Goal: Information Seeking & Learning: Learn about a topic

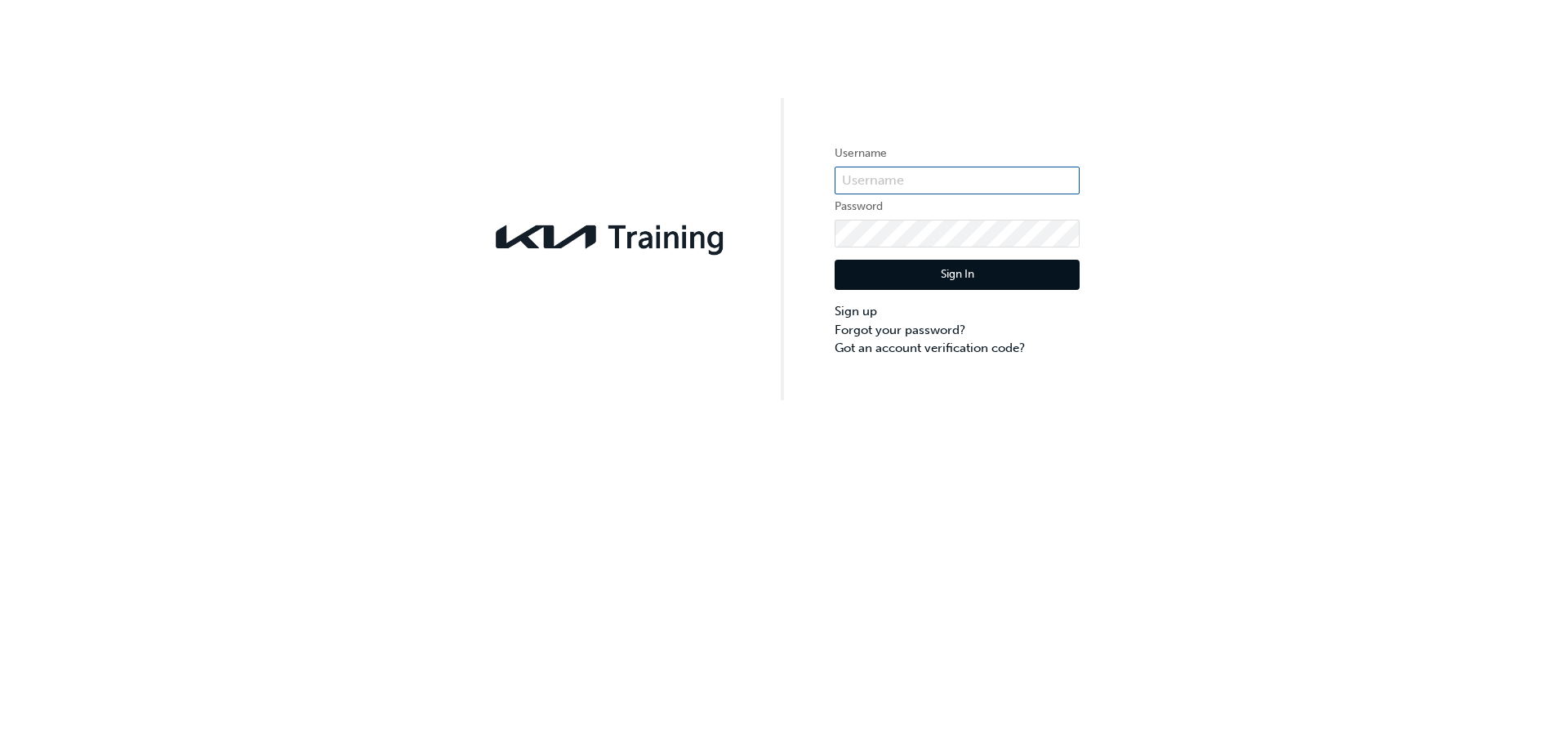
click at [944, 169] on input "text" at bounding box center [956, 181] width 245 height 28
type input "kau83806G7"
click button "Sign In" at bounding box center [956, 275] width 245 height 31
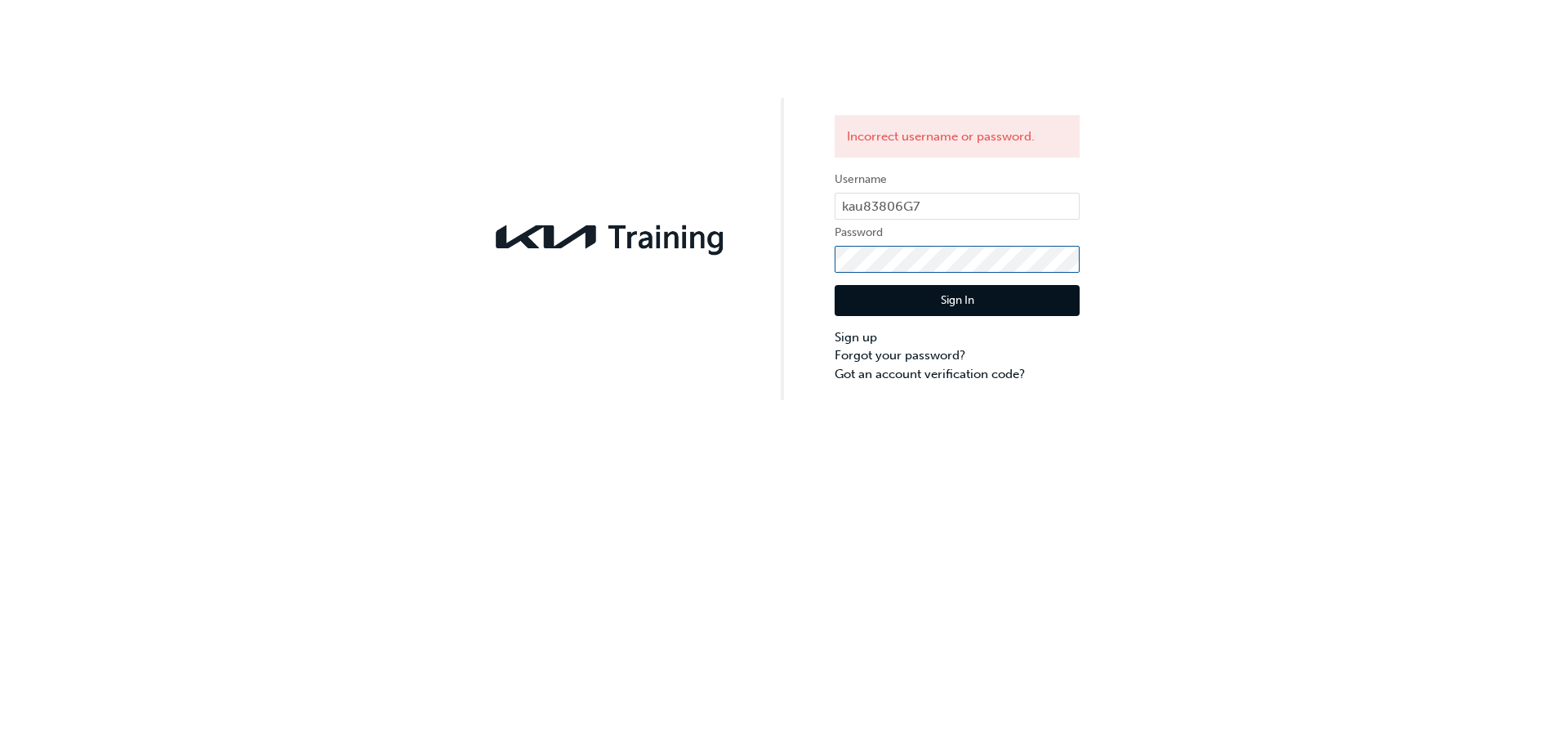
click at [734, 269] on div "Incorrect username or password. Username kau83806G7 Password Sign In Sign up Fo…" at bounding box center [784, 200] width 1568 height 400
click button "Sign In" at bounding box center [956, 300] width 245 height 31
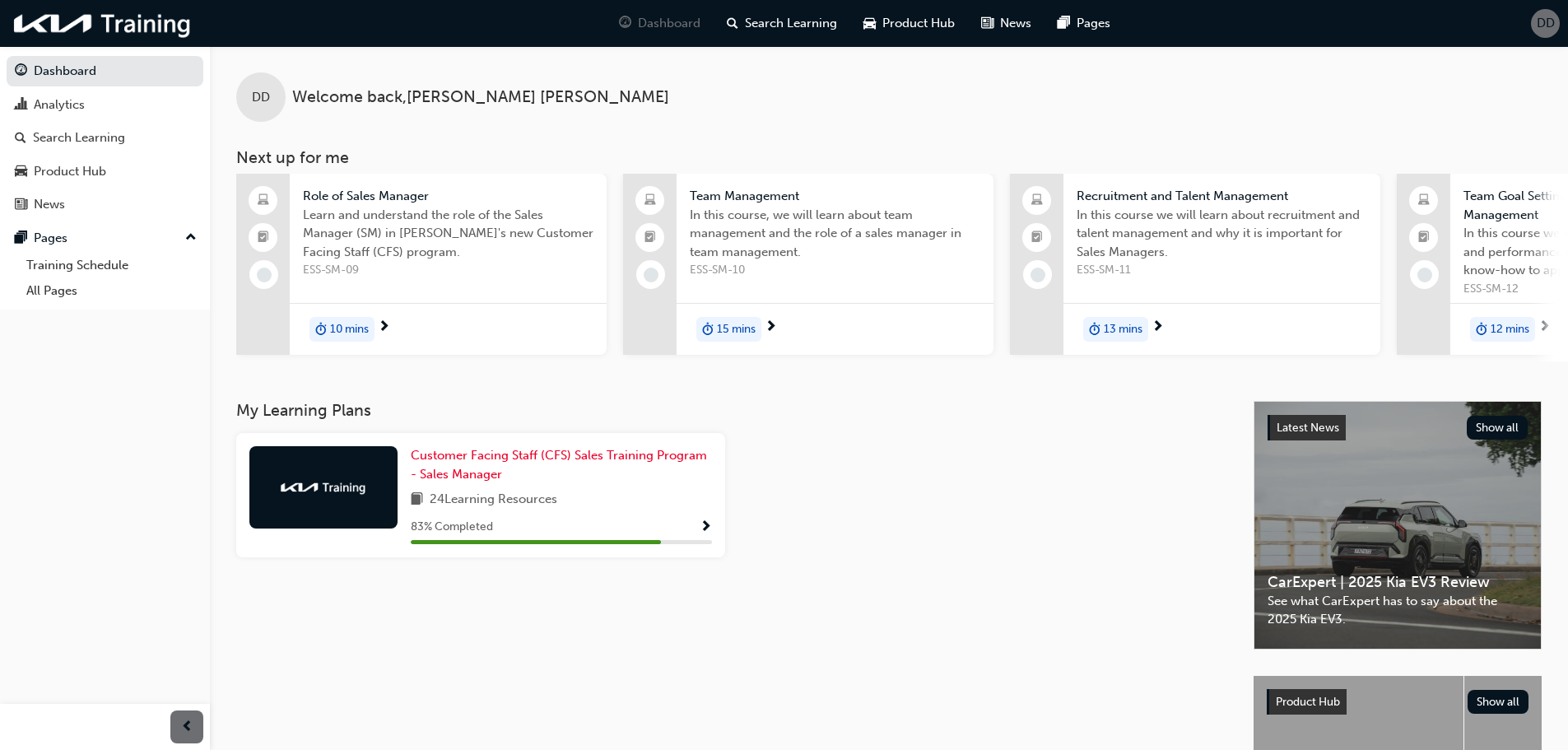
click at [706, 534] on span "Show Progress" at bounding box center [706, 527] width 12 height 15
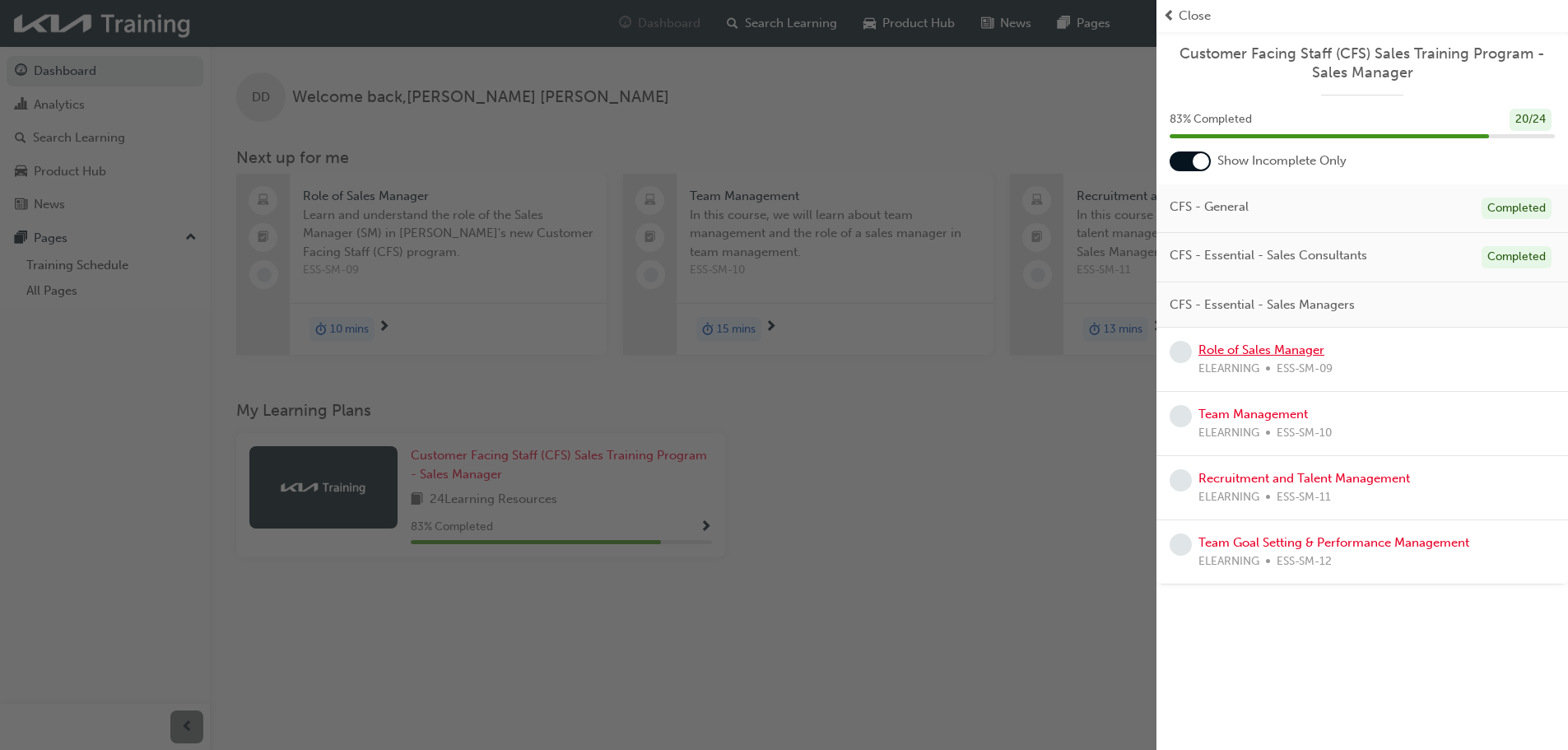
click at [1286, 351] on link "Role of Sales Manager" at bounding box center [1261, 349] width 126 height 15
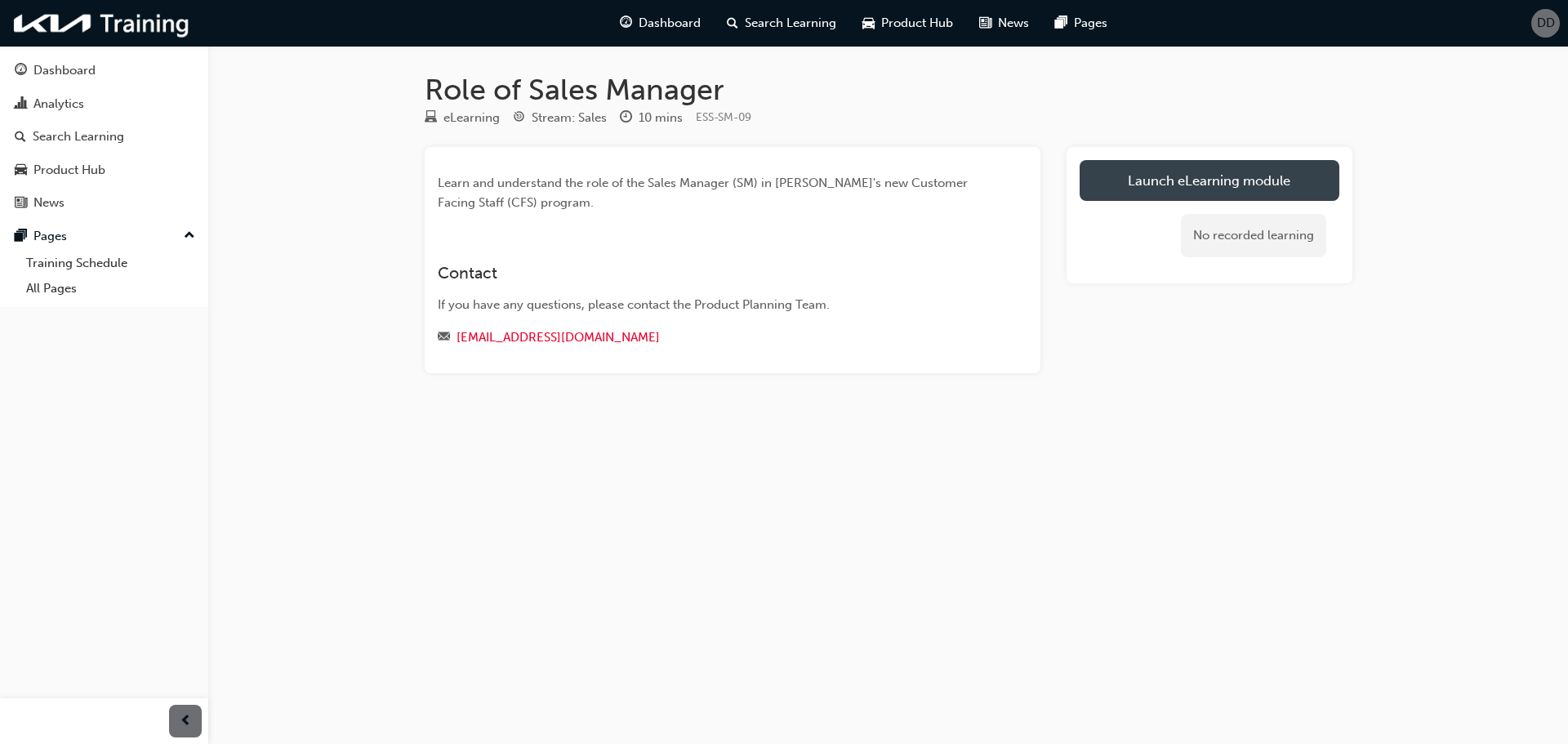
click at [1288, 181] on link "Launch eLearning module" at bounding box center [1209, 180] width 260 height 40
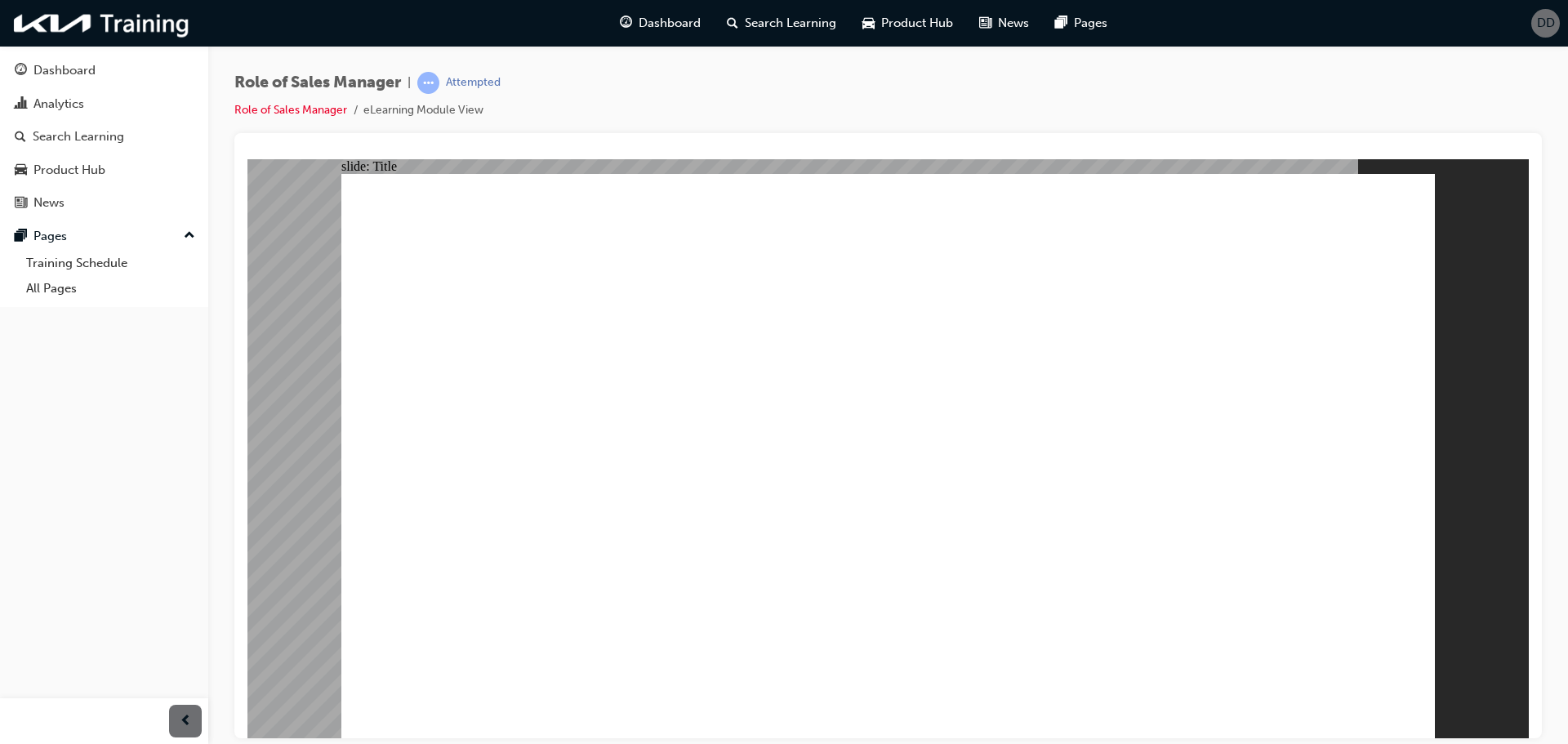
click at [1459, 114] on div "Role of Sales Manager | Attempted Role of Sales Manager eLearning Module View" at bounding box center [888, 102] width 1307 height 61
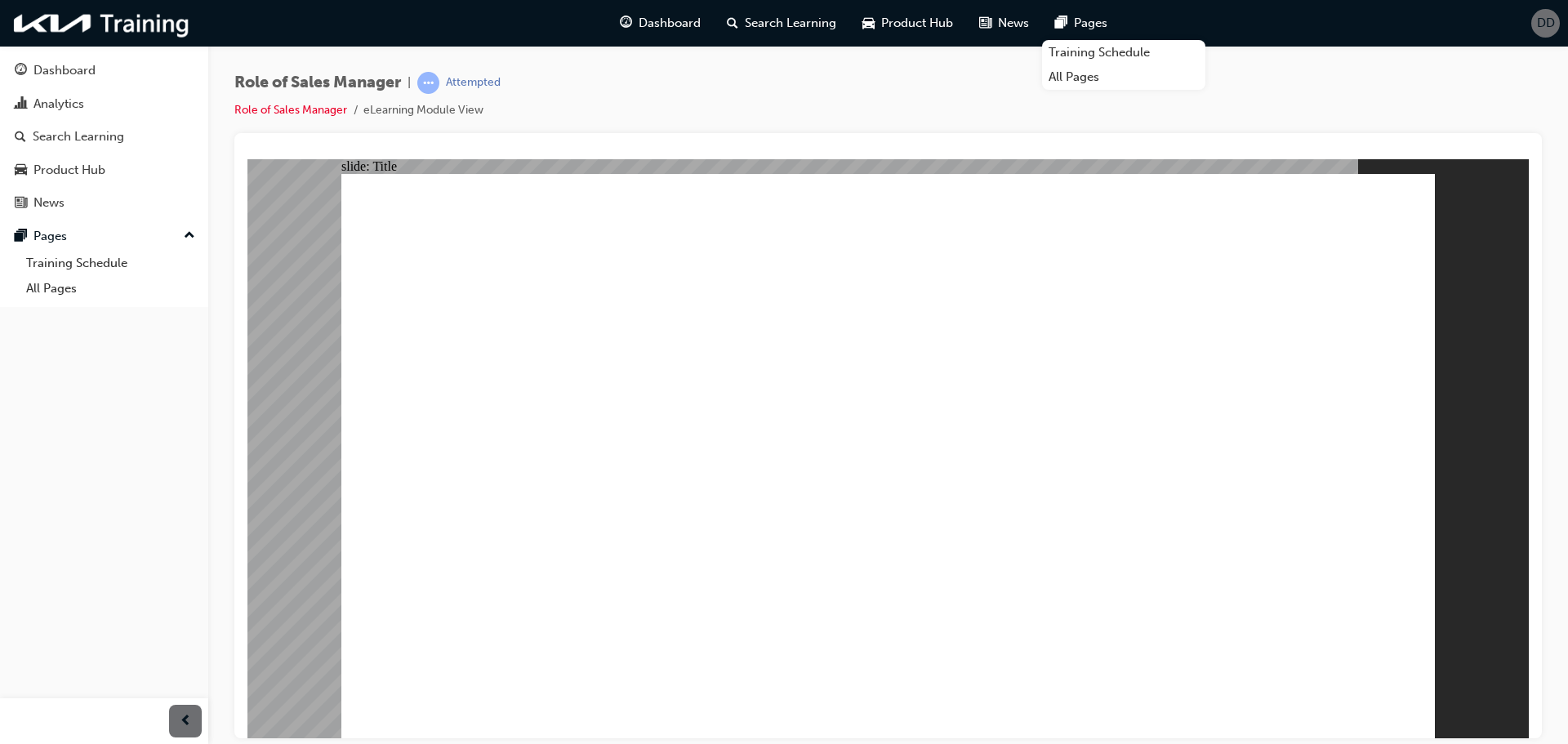
drag, startPoint x: 1388, startPoint y: 716, endPoint x: 1402, endPoint y: 704, distance: 18.4
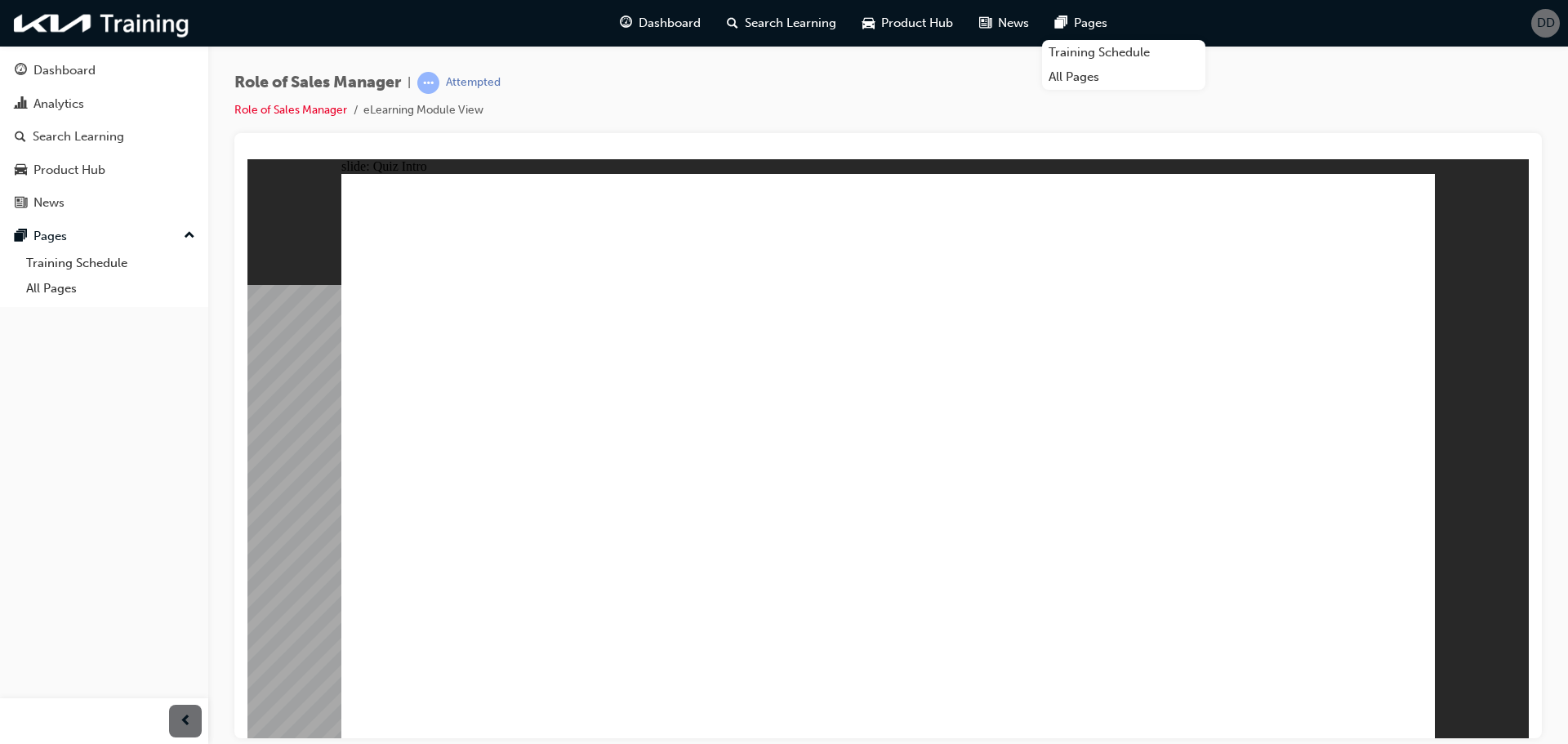
checkbox input "true"
drag, startPoint x: 1245, startPoint y: 415, endPoint x: 1208, endPoint y: 504, distance: 96.4
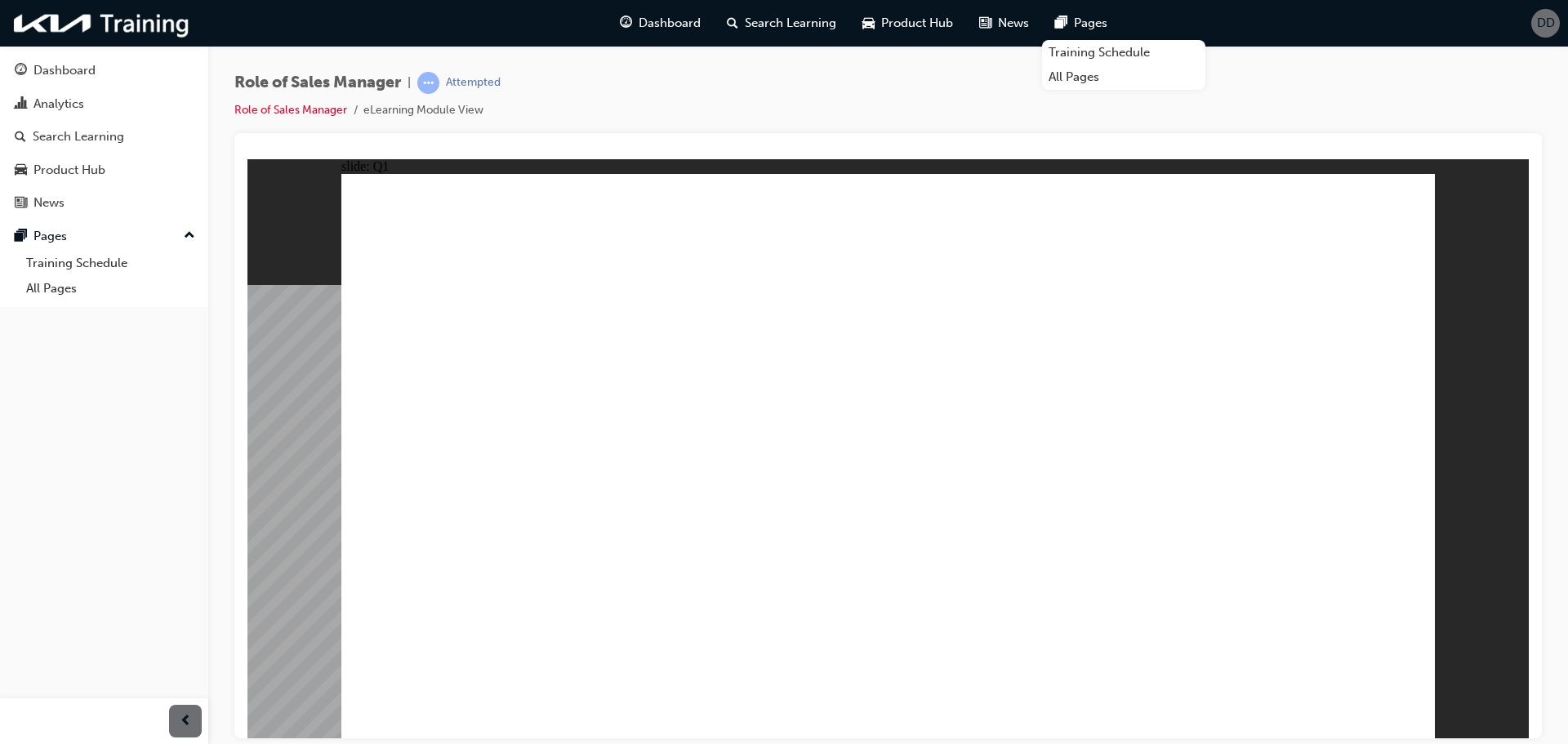
checkbox input "true"
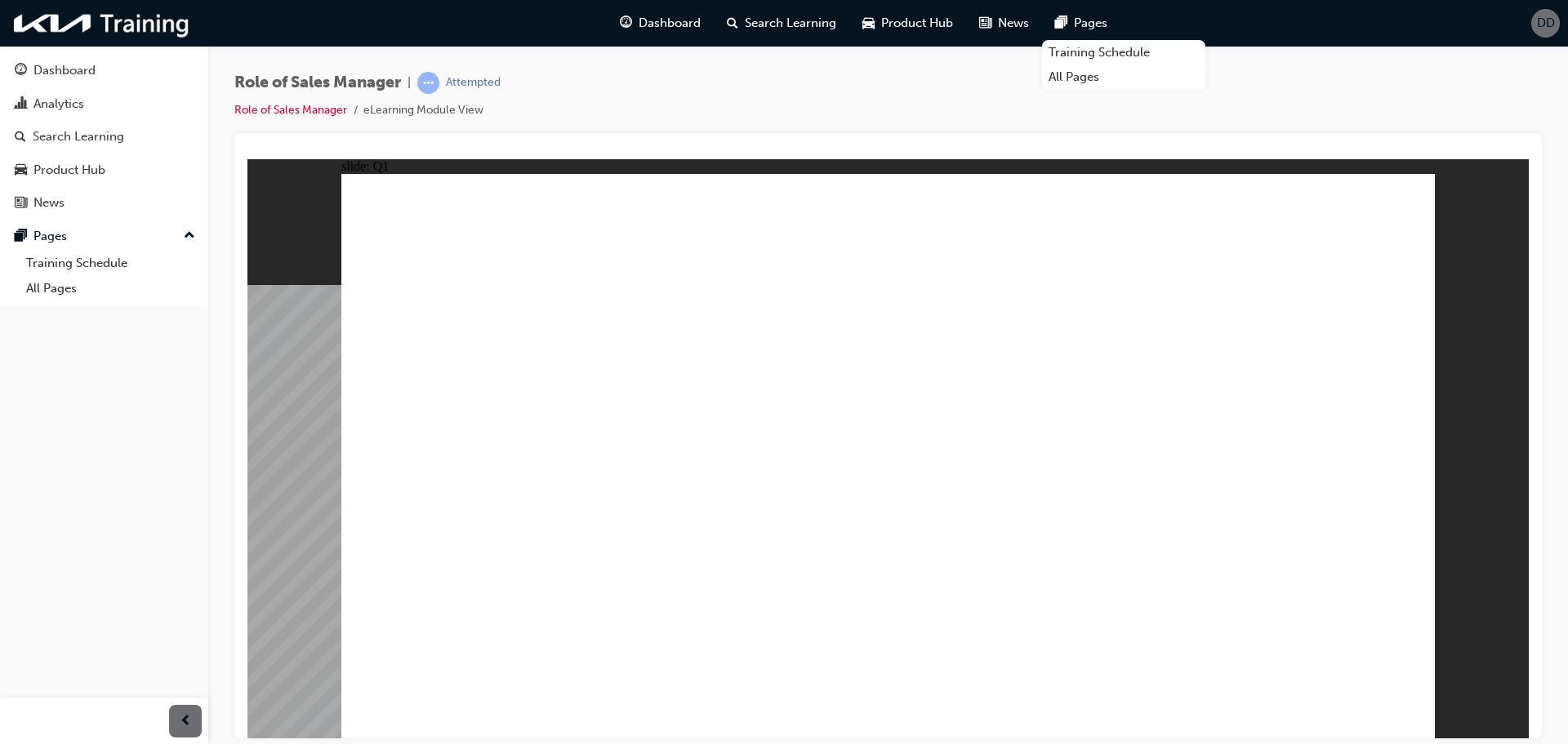
radio input "true"
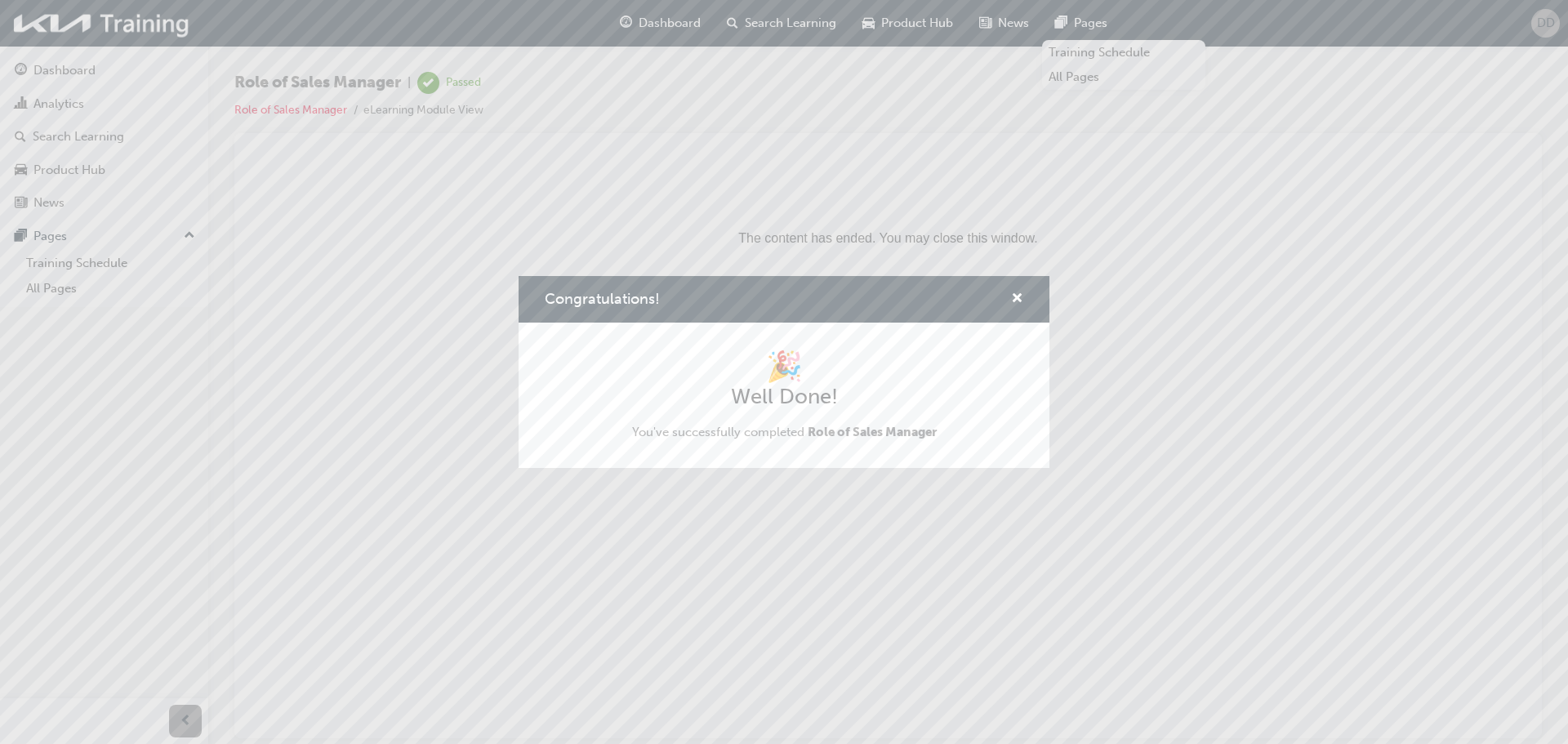
click at [1024, 303] on div "Congratulations!" at bounding box center [784, 299] width 531 height 46
click at [1012, 296] on span "cross-icon" at bounding box center [1017, 299] width 12 height 15
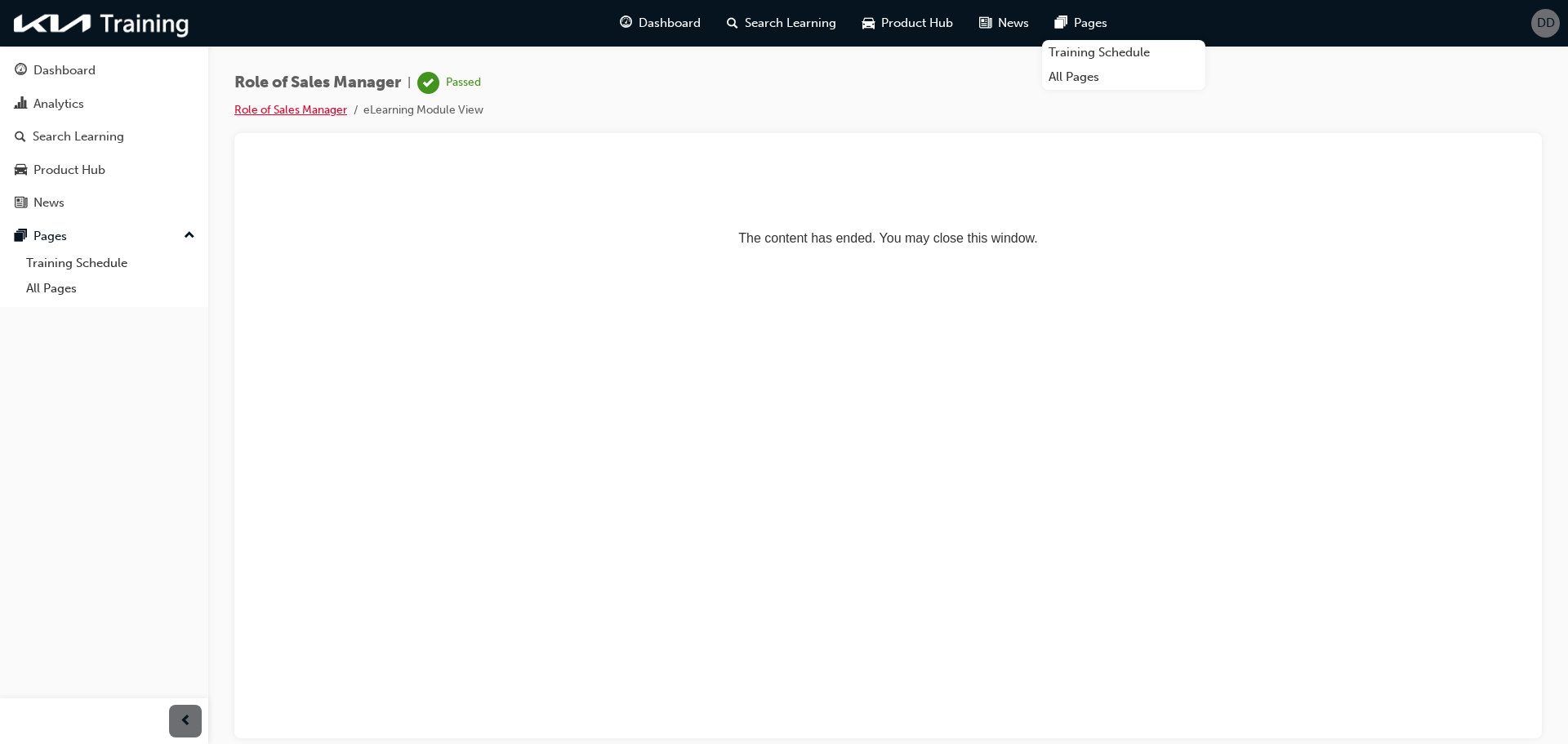
click at [311, 115] on link "Role of Sales Manager" at bounding box center [290, 110] width 113 height 14
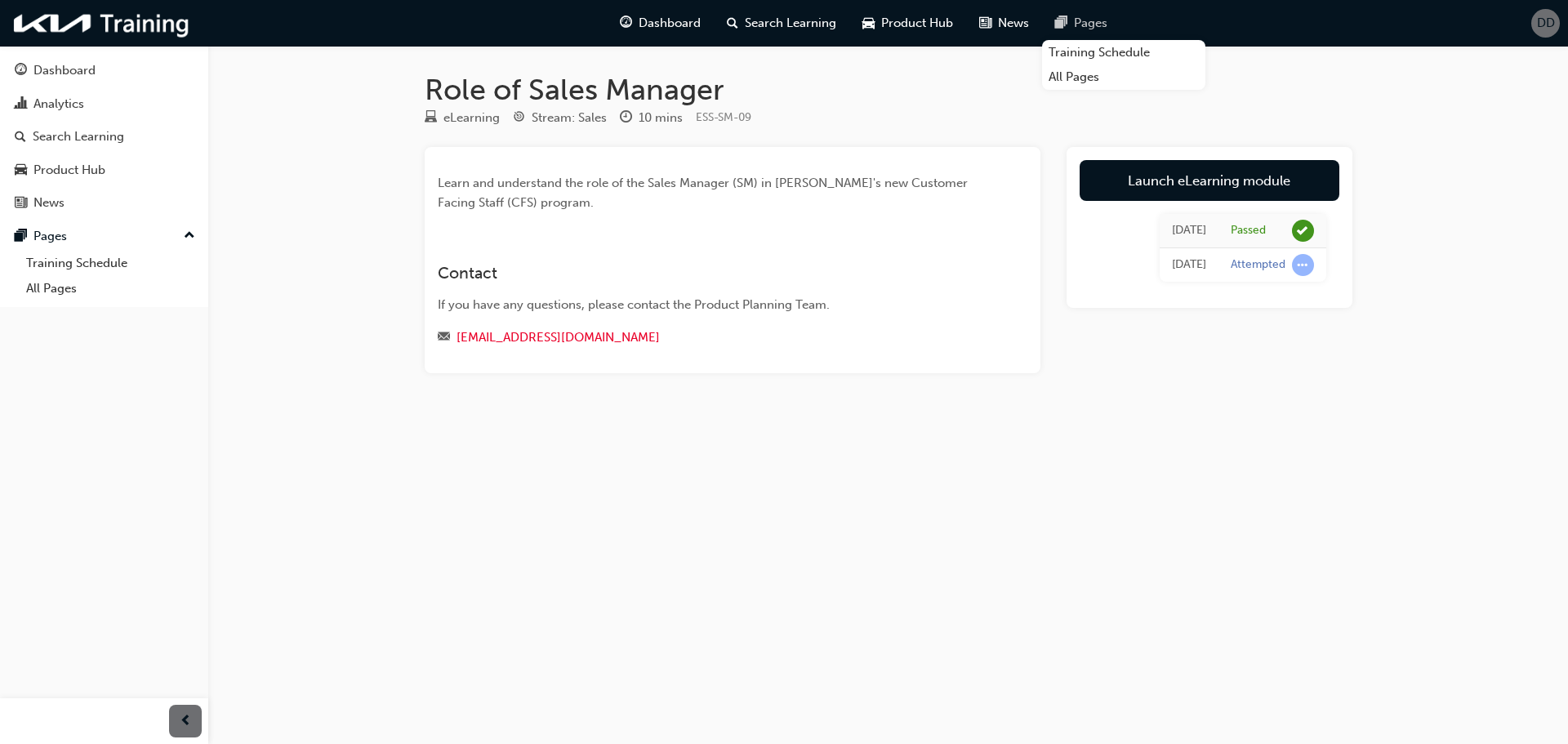
click at [1100, 17] on span "Pages" at bounding box center [1090, 23] width 34 height 19
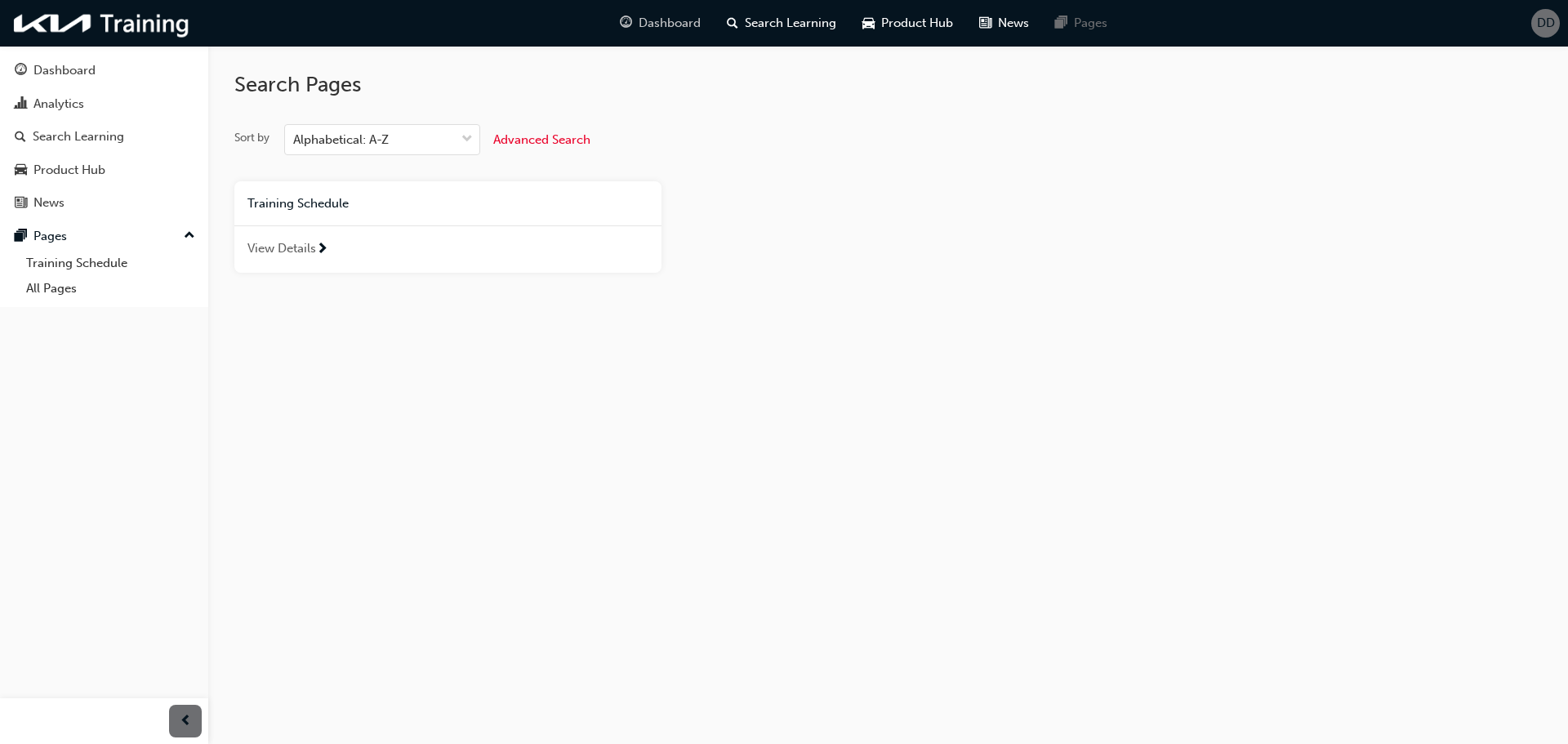
click at [626, 20] on span "guage-icon" at bounding box center [625, 23] width 12 height 21
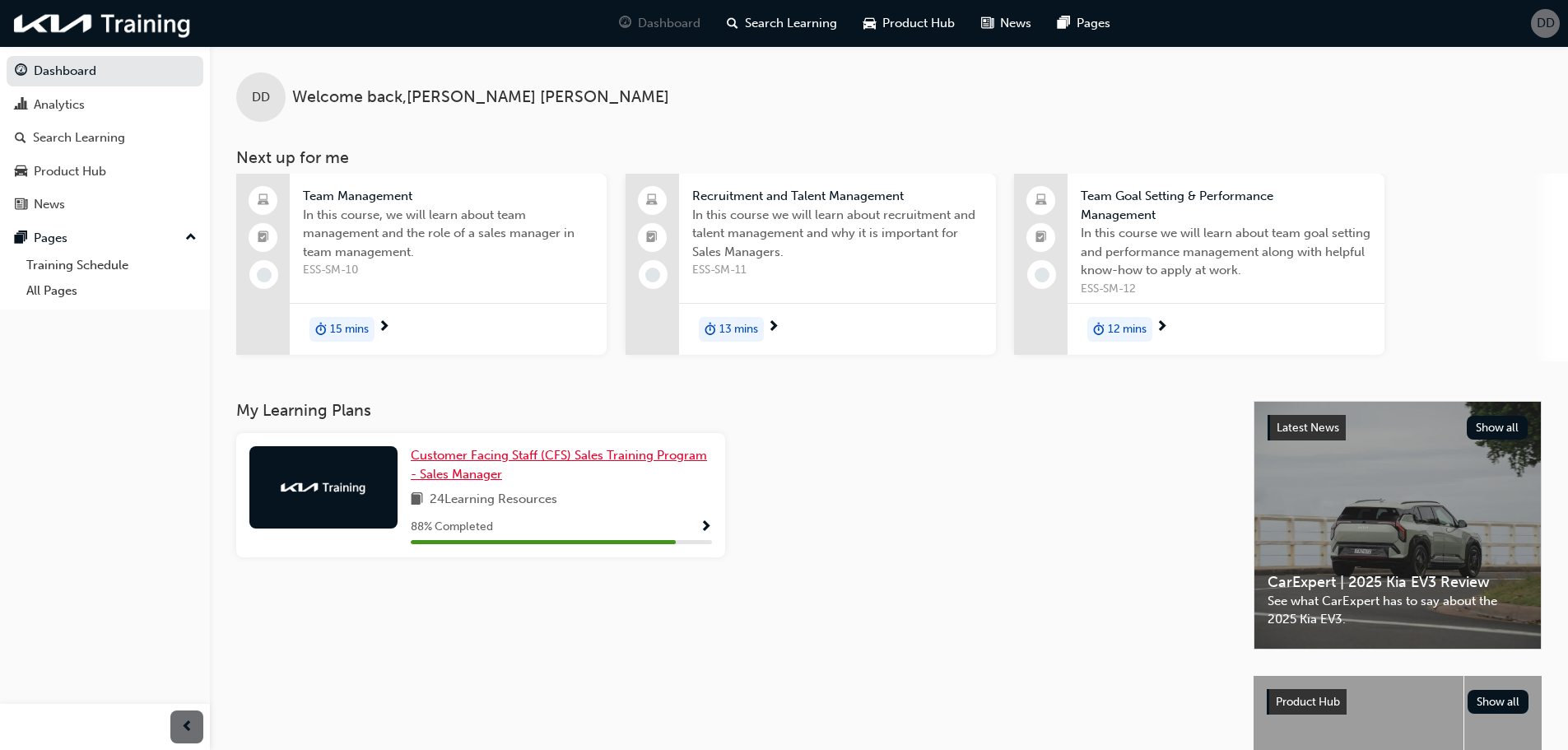
click at [593, 446] on link "Customer Facing Staff (CFS) Sales Training Program - Sales Manager" at bounding box center [561, 464] width 301 height 37
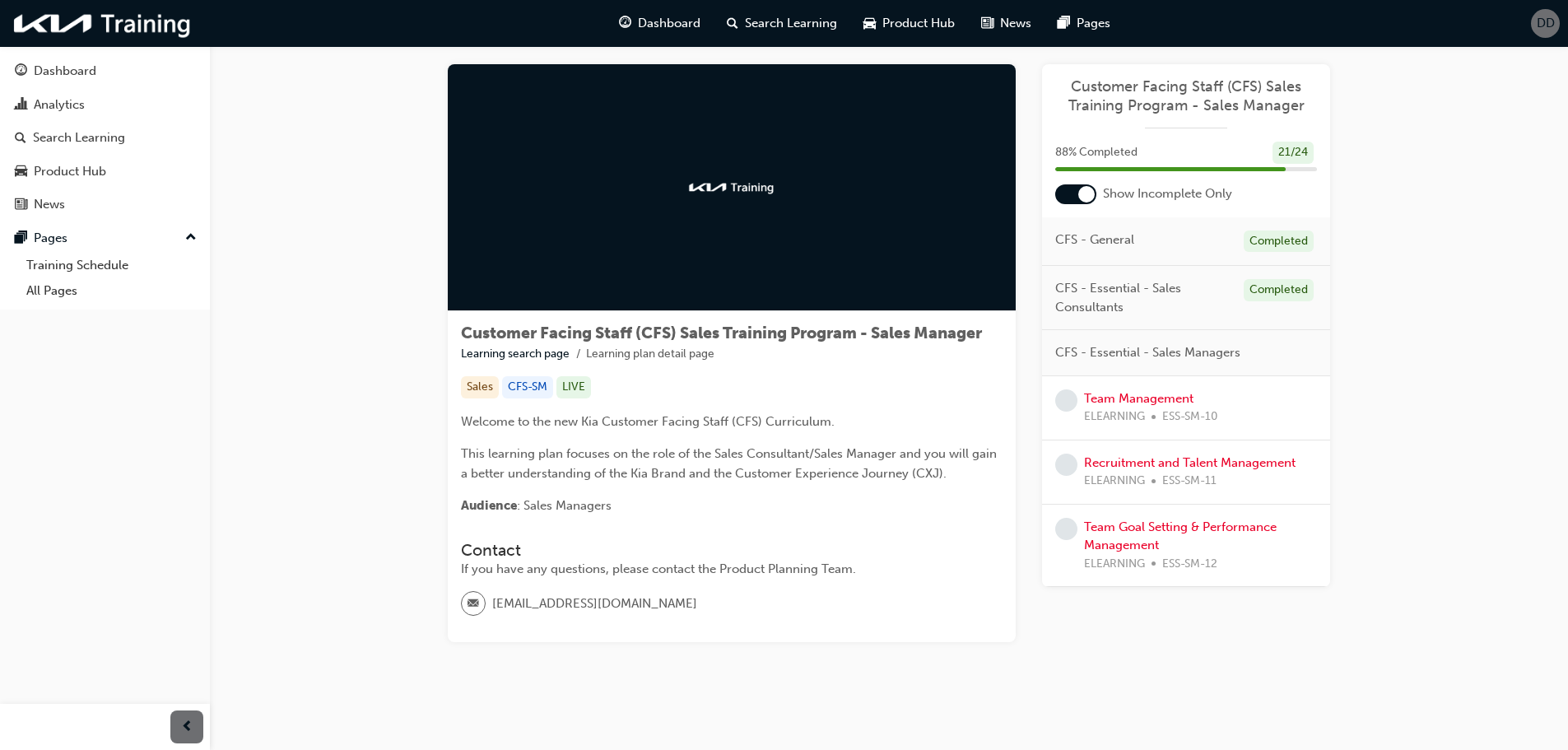
scroll to position [34, 0]
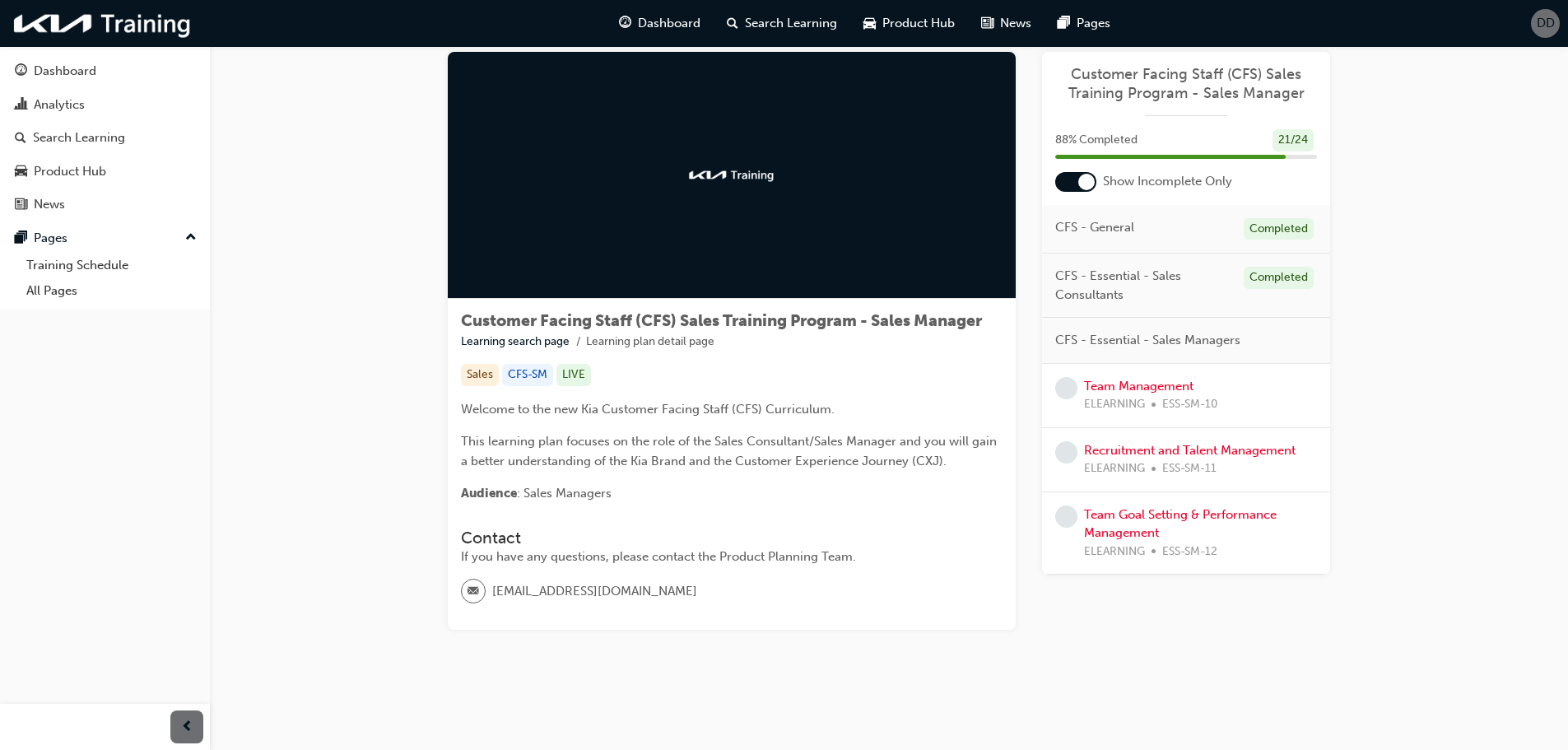
click at [1144, 374] on div "Team Management ELEARNING ESS-SM-10" at bounding box center [1186, 396] width 288 height 64
click at [1149, 385] on link "Team Management" at bounding box center [1139, 386] width 109 height 15
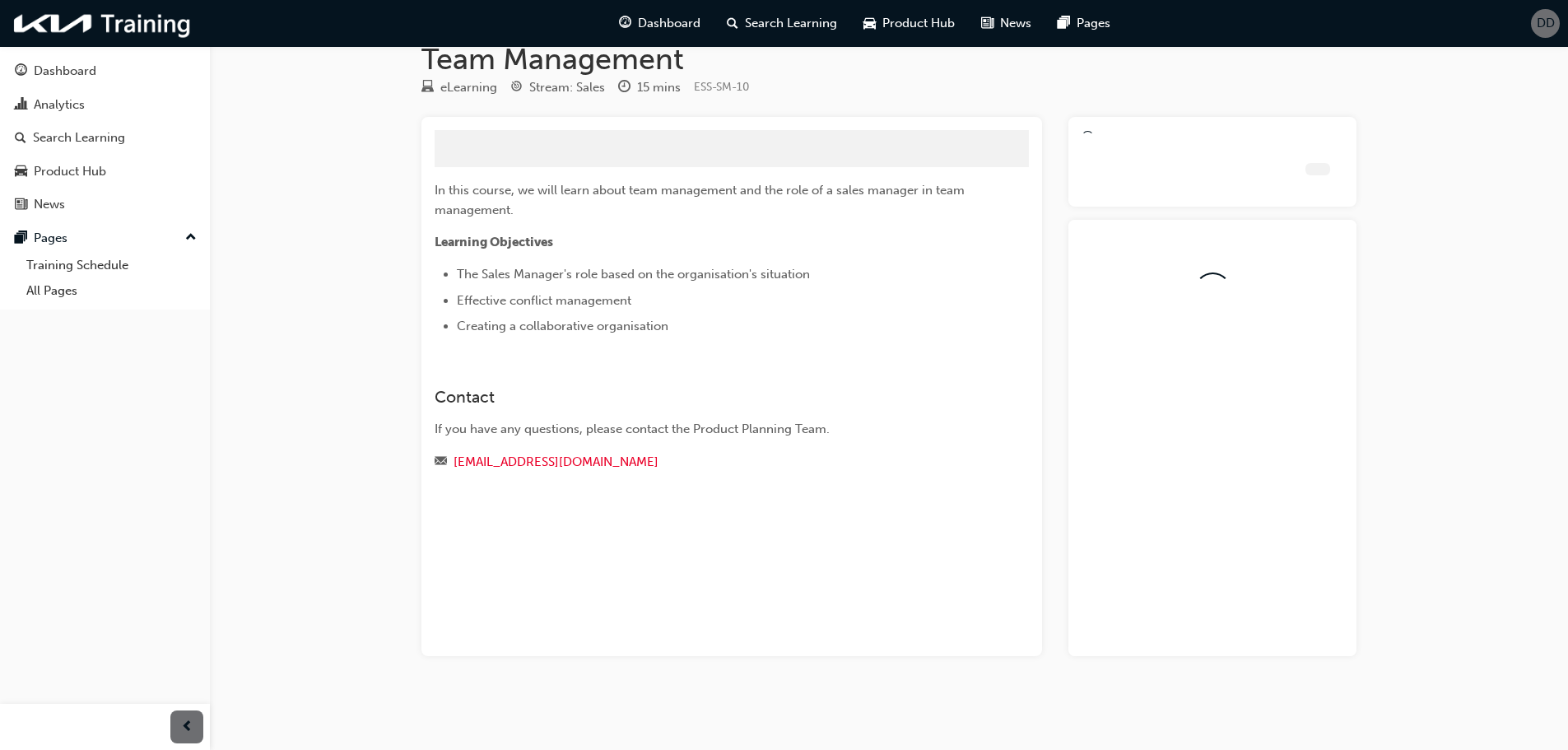
scroll to position [34, 0]
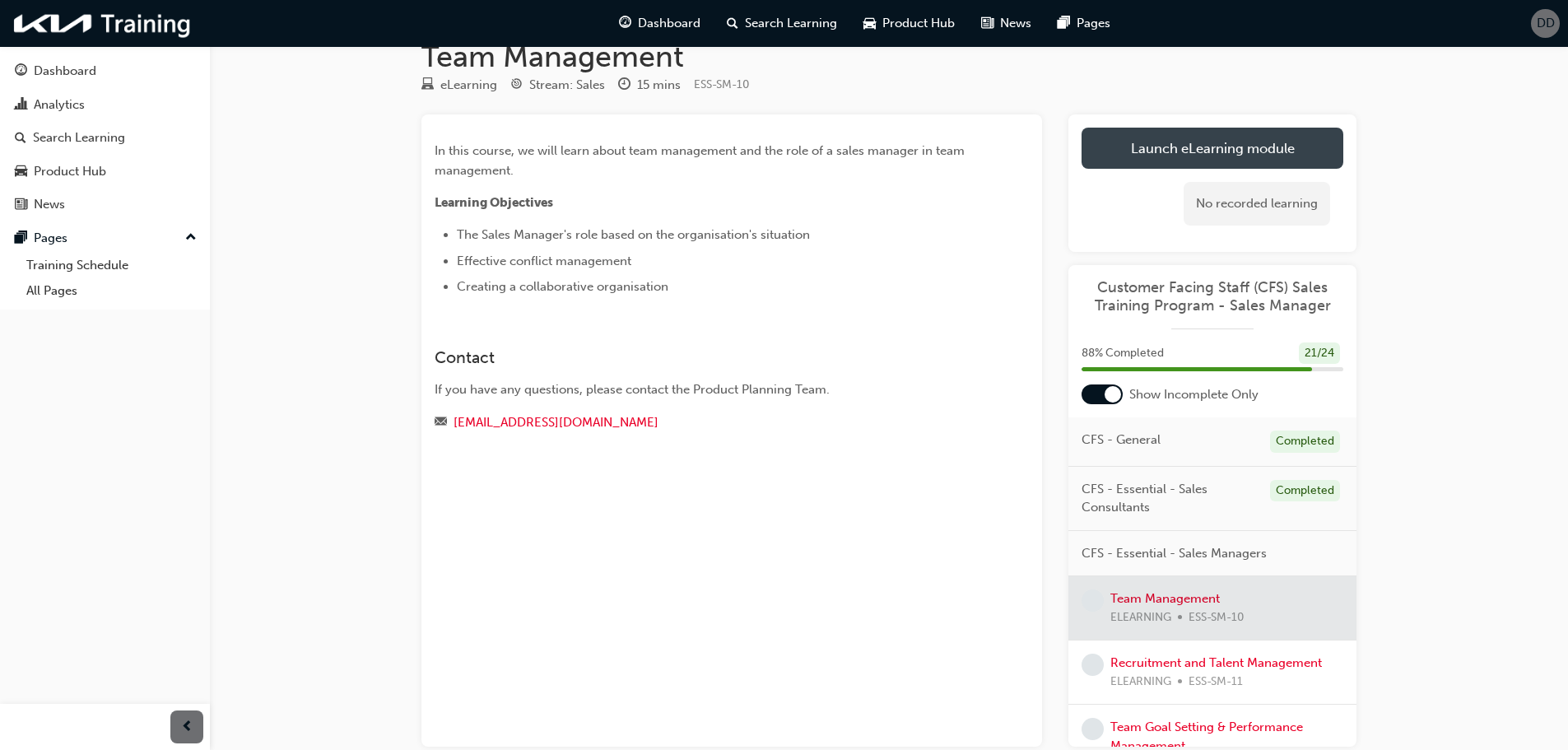
click at [1156, 151] on link "Launch eLearning module" at bounding box center [1212, 147] width 262 height 41
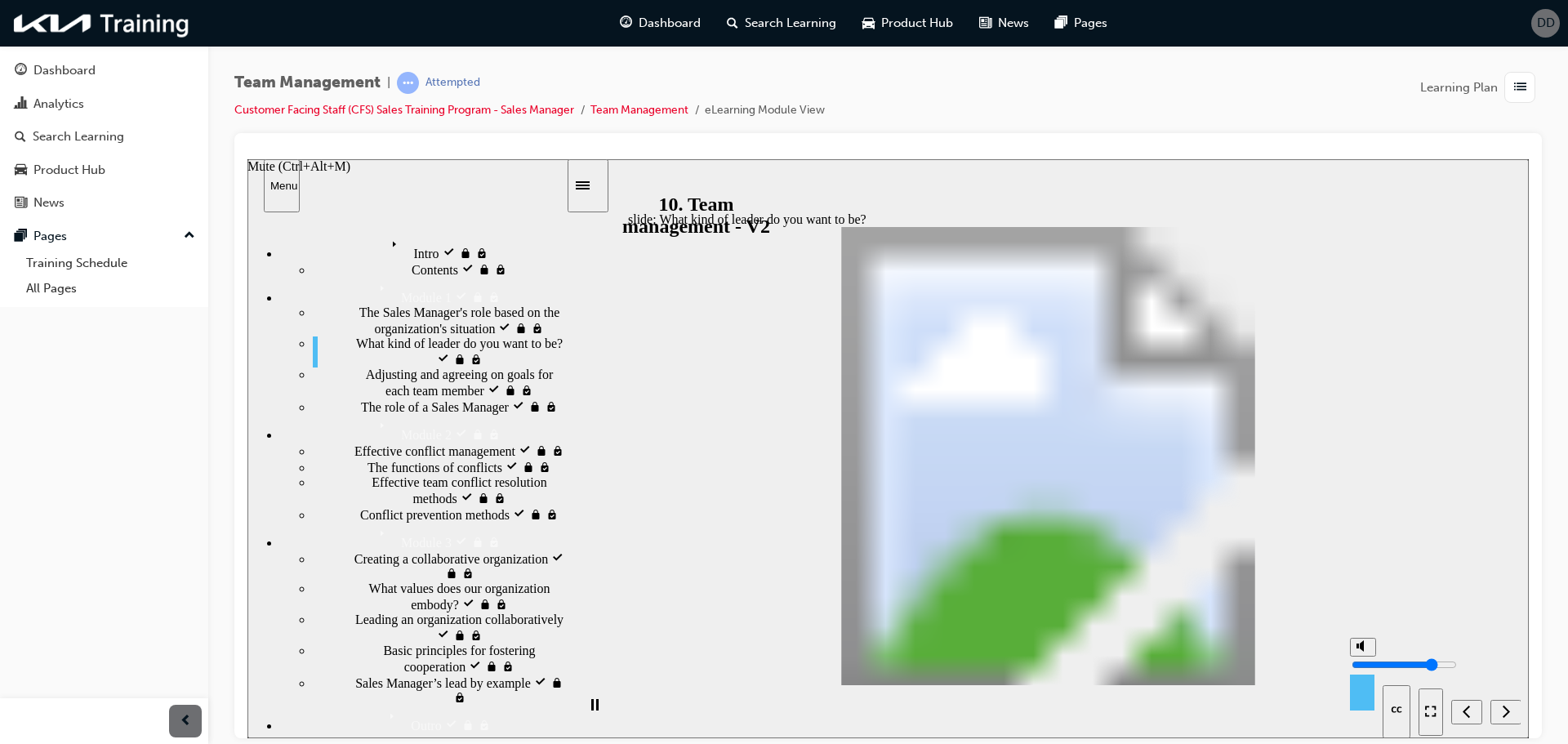
click at [1362, 651] on polygon "Mute (Ctrl+Alt+M)" at bounding box center [1361, 644] width 4 height 11
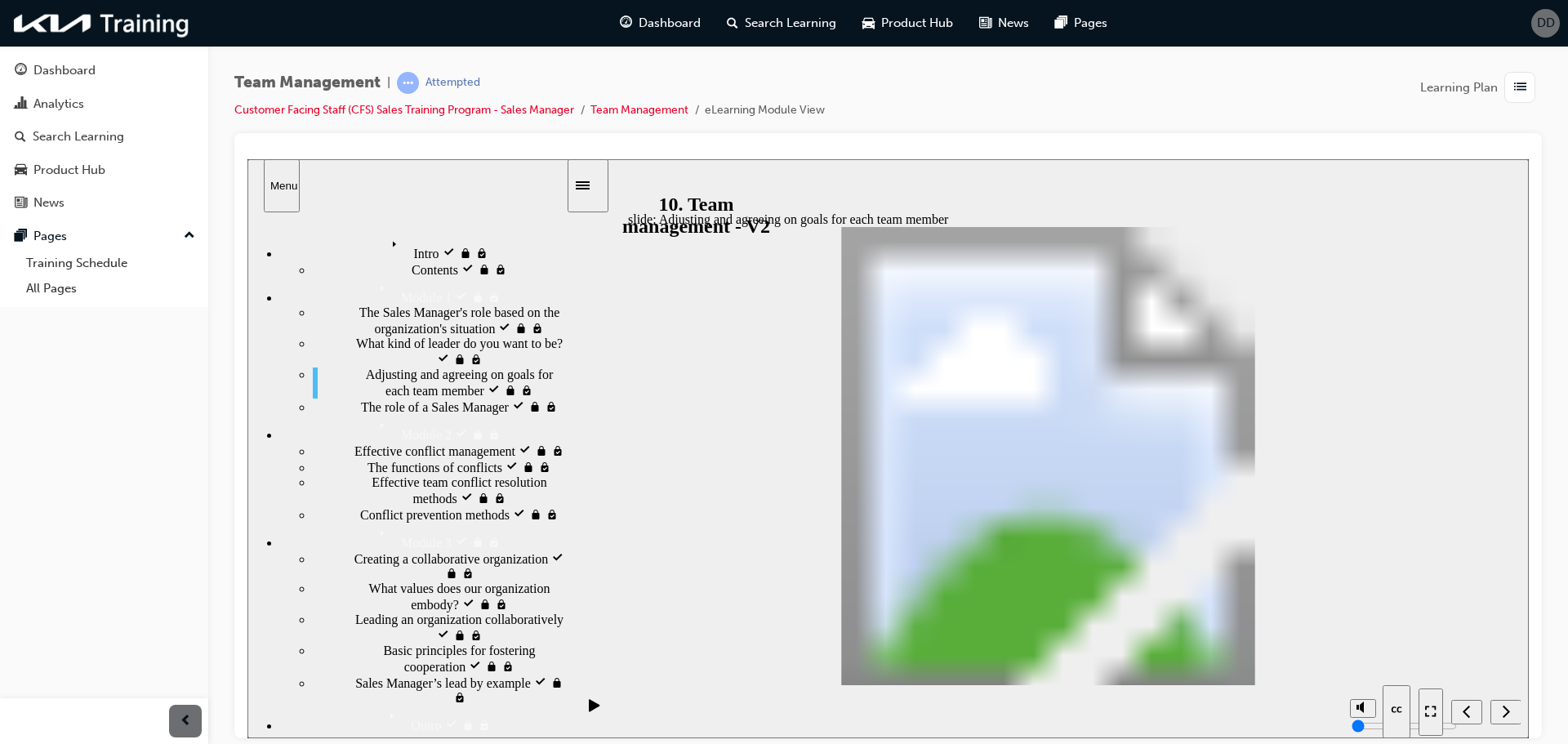
drag, startPoint x: 791, startPoint y: 546, endPoint x: 780, endPoint y: 384, distance: 162.4
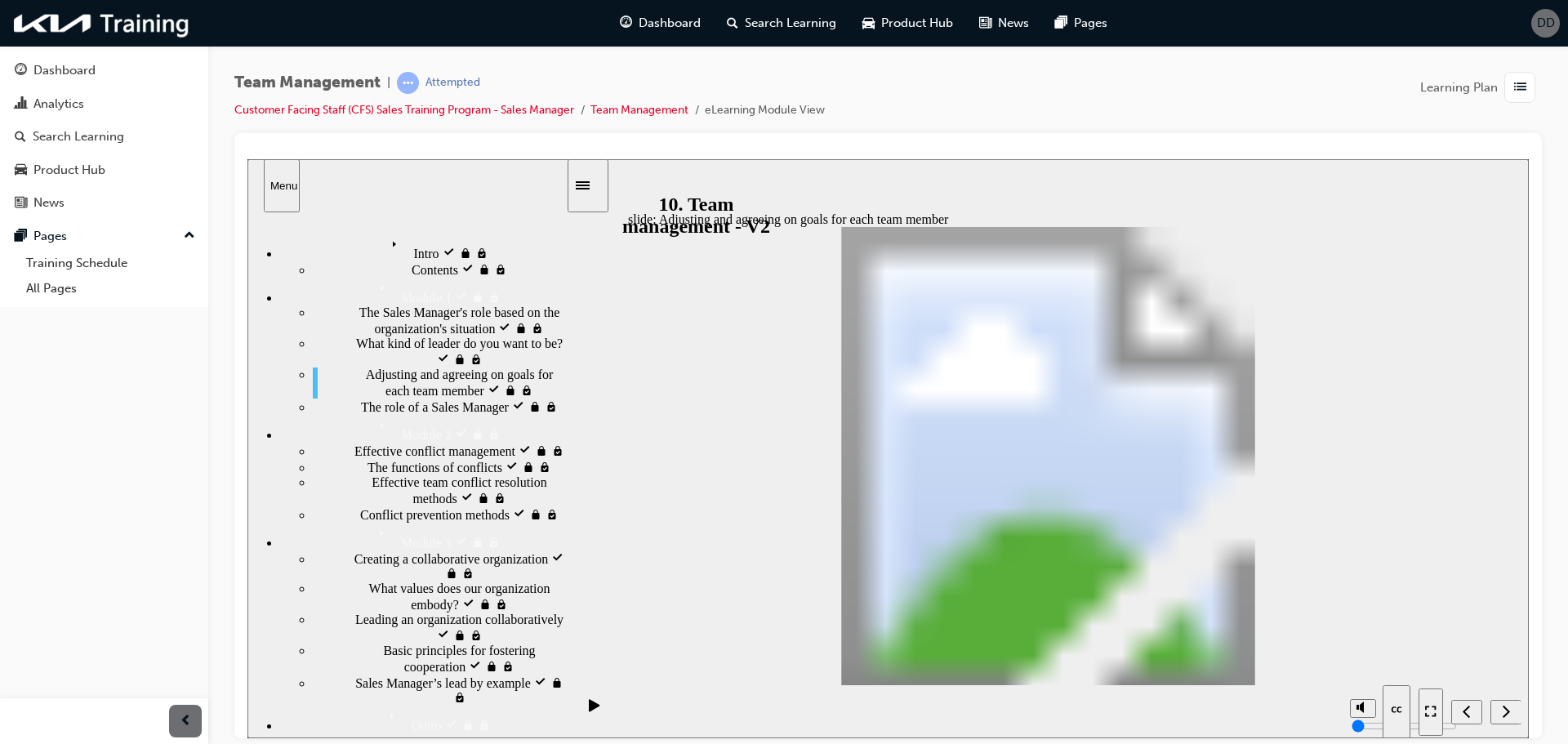
click at [406, 173] on div "Enter full-screen (Ctrl+Alt+F)" at bounding box center [327, 165] width 158 height 15
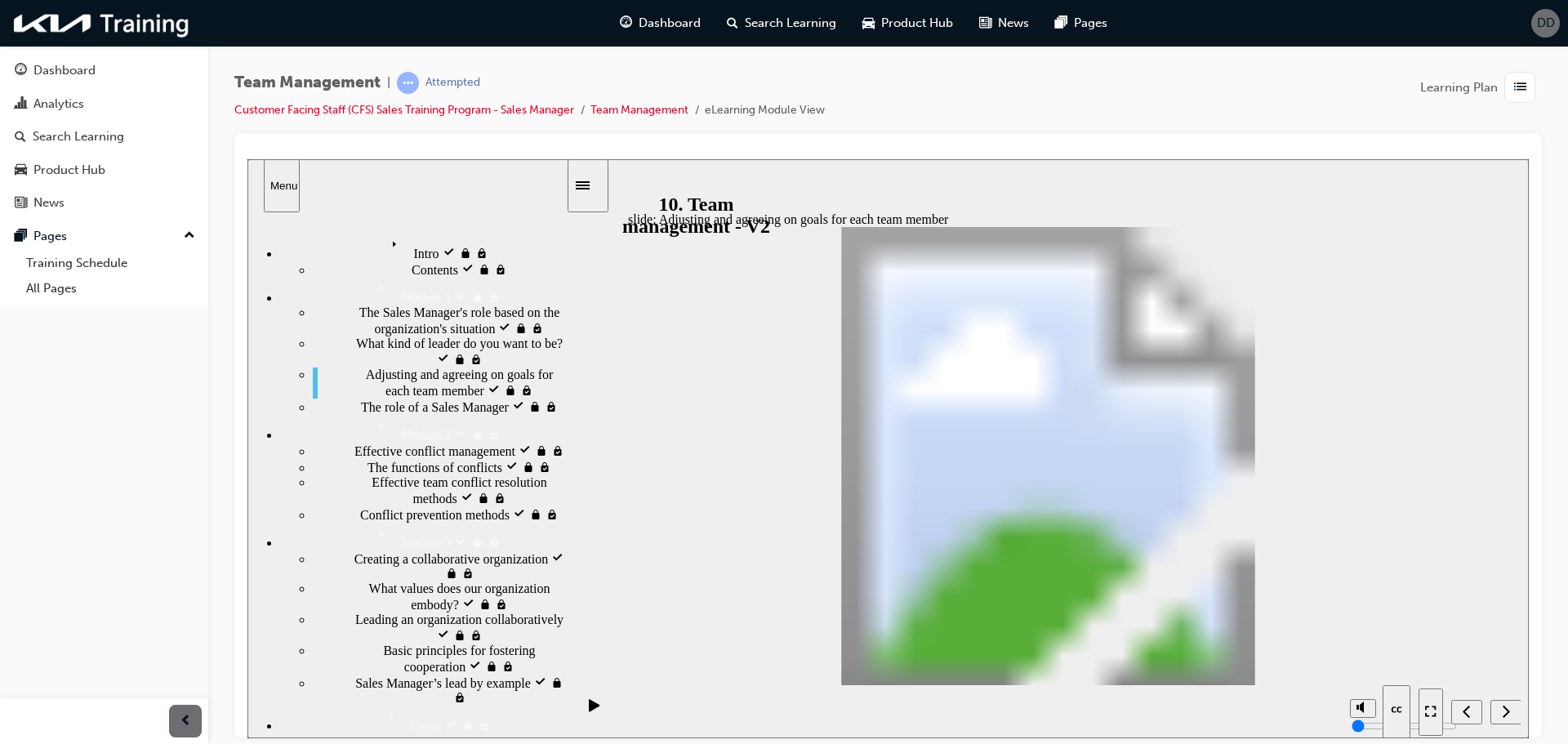
drag, startPoint x: 777, startPoint y: 548, endPoint x: 981, endPoint y: 551, distance: 204.0
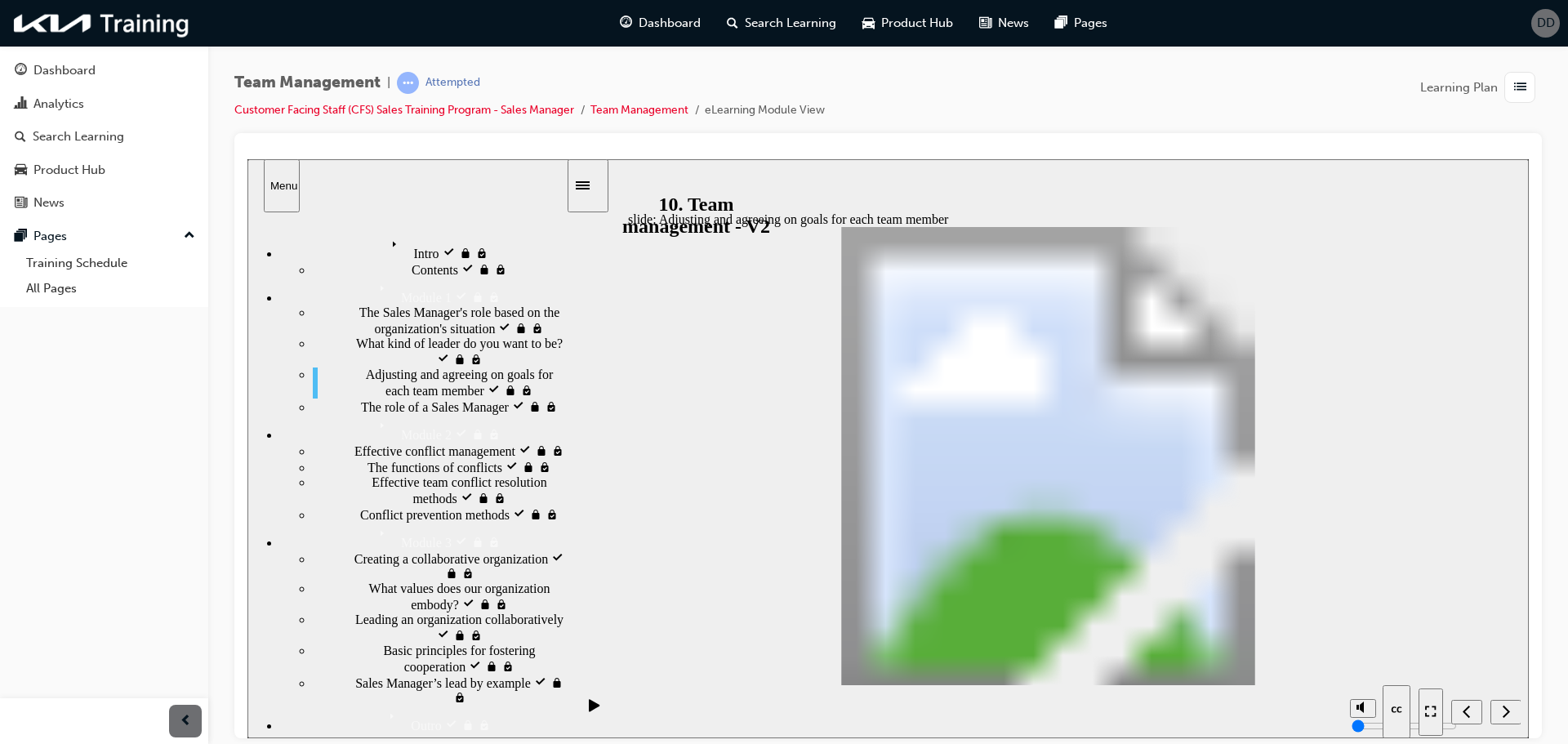
drag, startPoint x: 775, startPoint y: 541, endPoint x: 957, endPoint y: 538, distance: 182.0
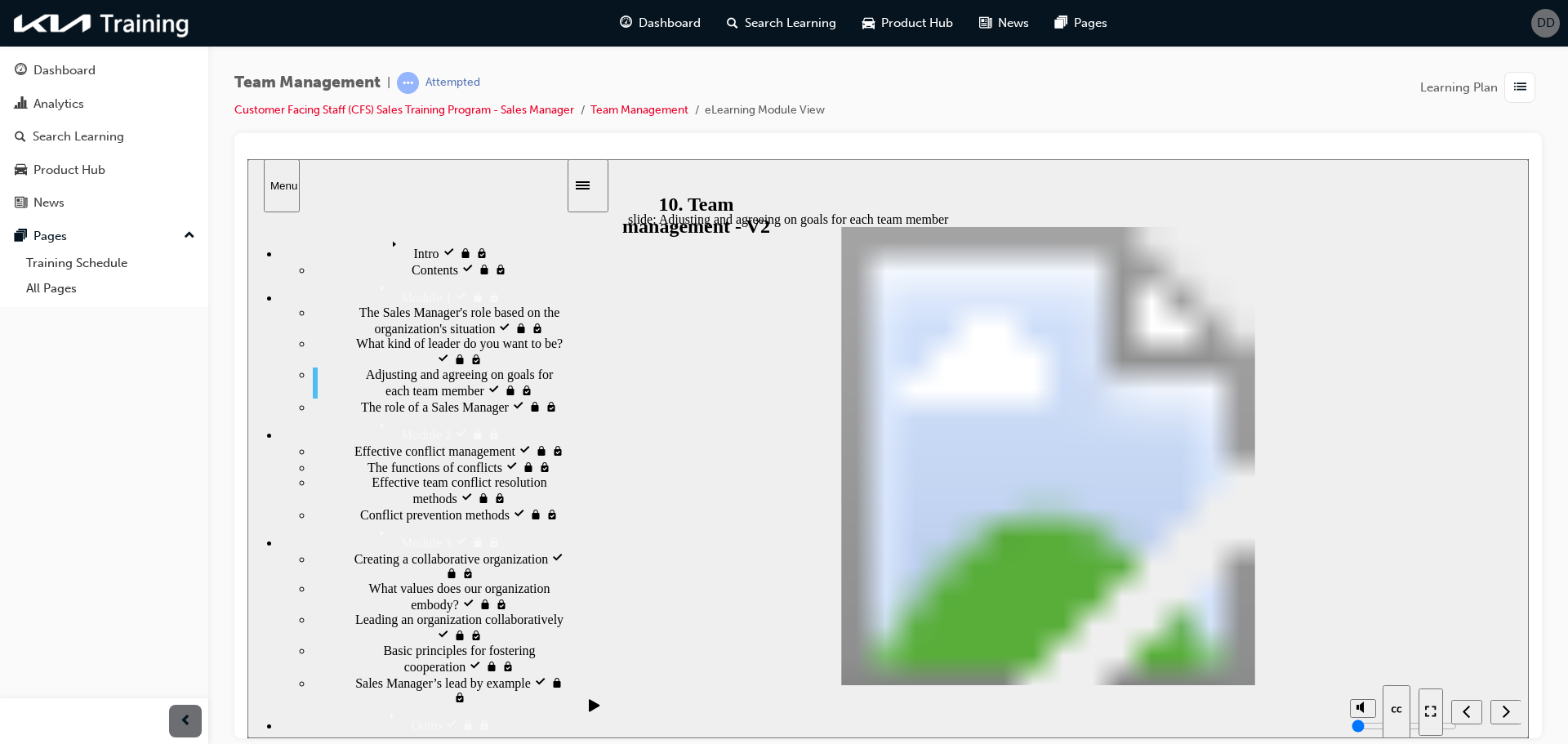
drag, startPoint x: 1313, startPoint y: 673, endPoint x: 1201, endPoint y: 638, distance: 117.3
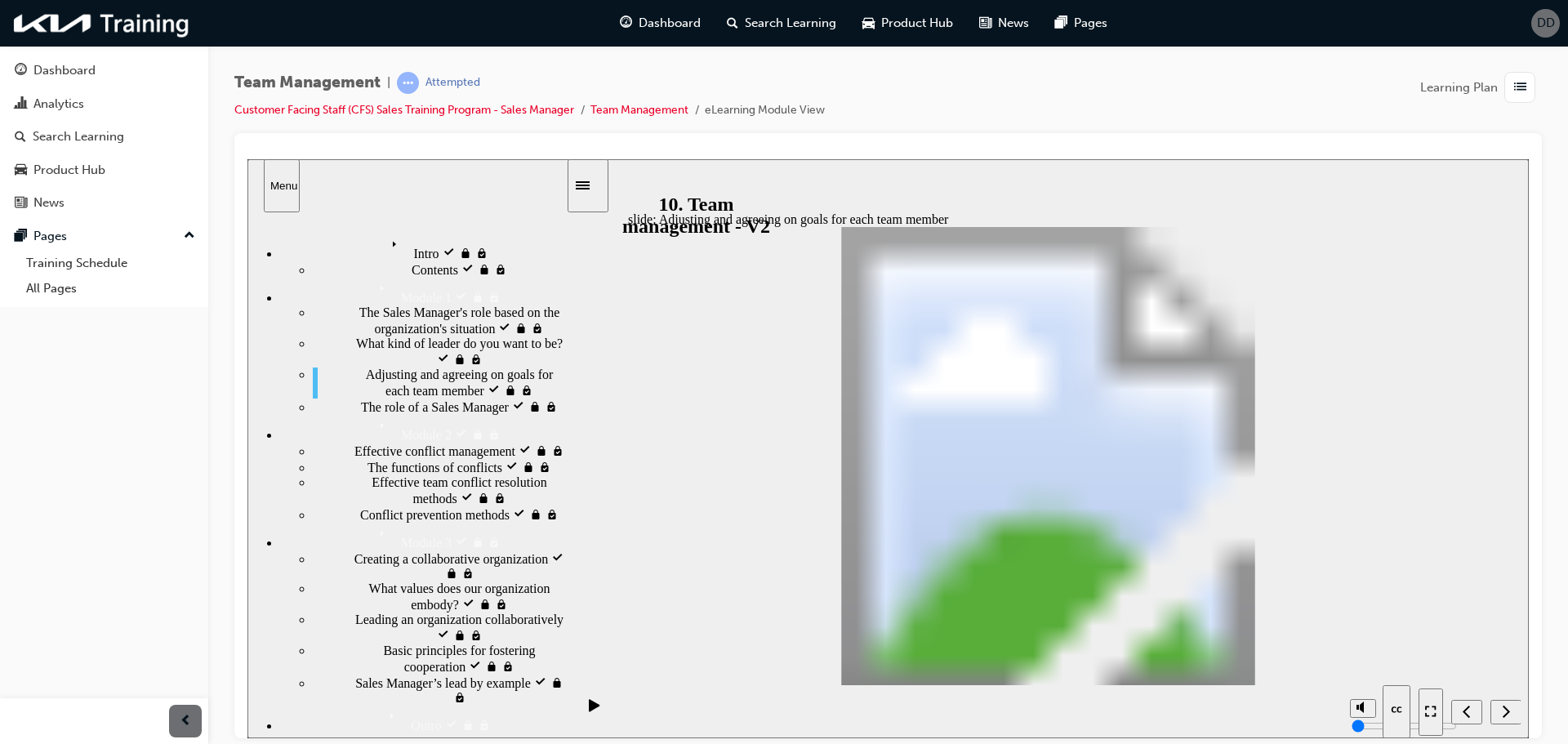
drag, startPoint x: 714, startPoint y: 384, endPoint x: 734, endPoint y: 384, distance: 20.0
drag, startPoint x: 737, startPoint y: 384, endPoint x: 750, endPoint y: 402, distance: 22.2
click at [1359, 651] on circle "Unmute (Ctrl+Alt+M)" at bounding box center [1364, 645] width 10 height 10
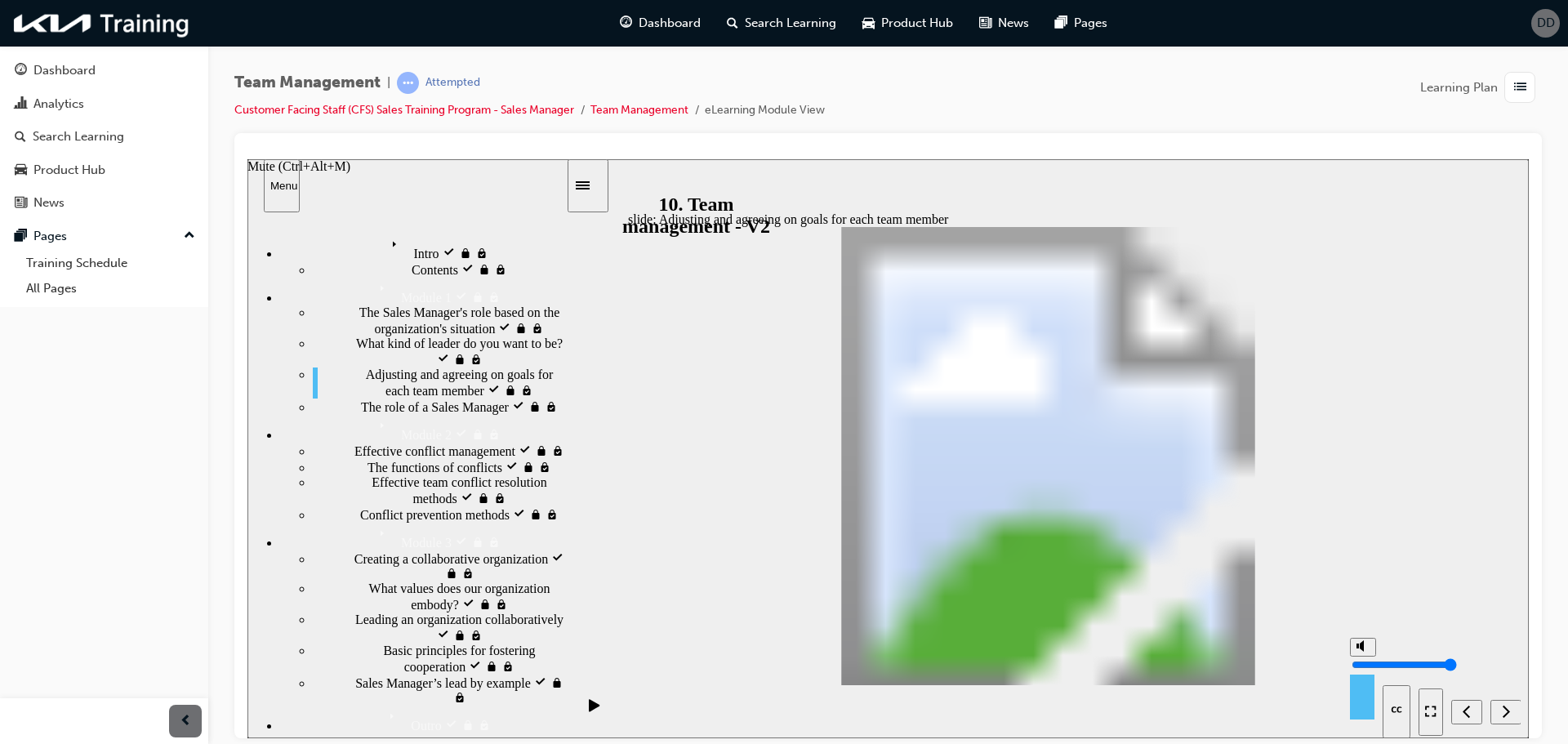
drag, startPoint x: 1361, startPoint y: 648, endPoint x: 1165, endPoint y: 440, distance: 285.8
type input "10"
click at [1369, 657] on input "volume" at bounding box center [1404, 663] width 105 height 13
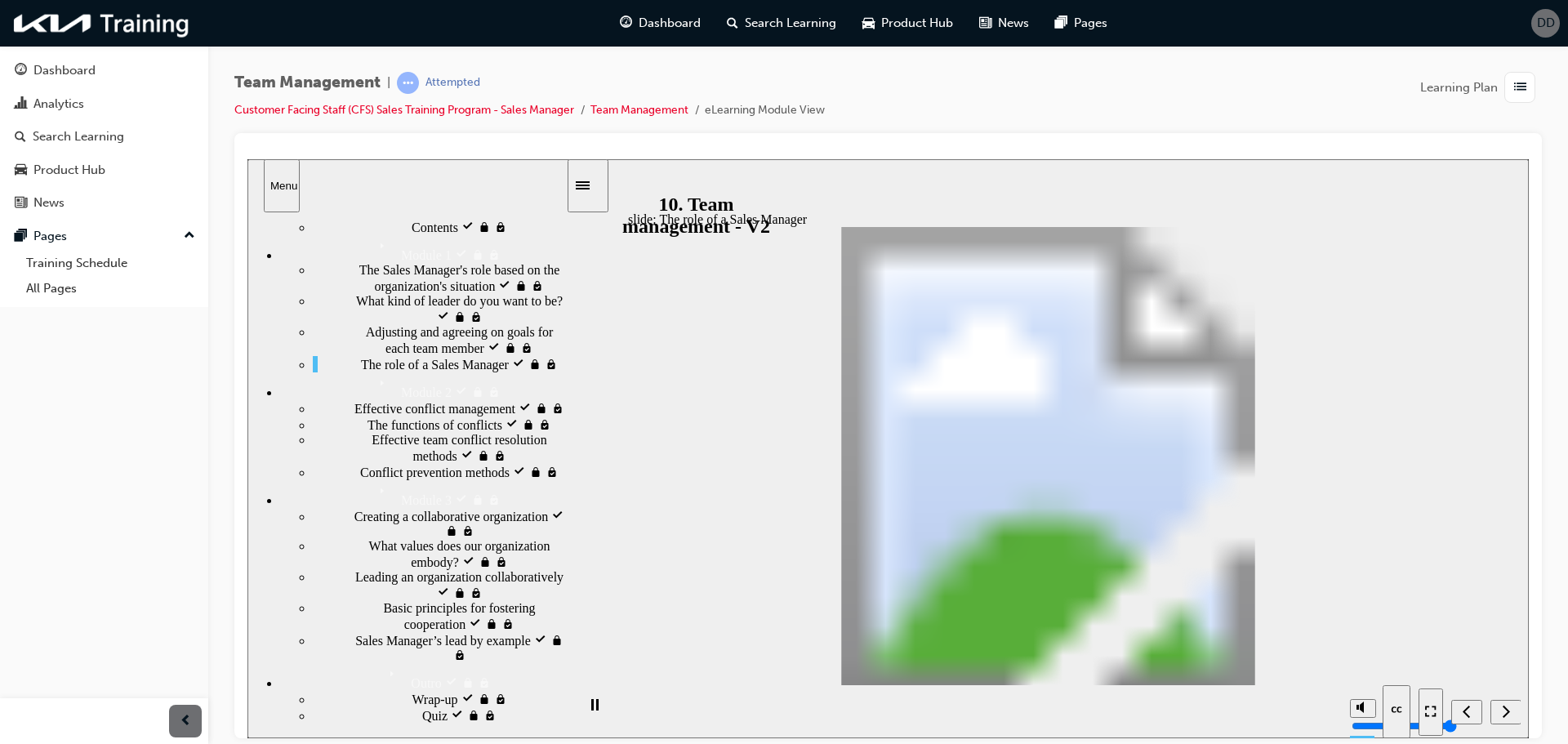
scroll to position [233, 0]
click at [422, 716] on span "Quiz locked" at bounding box center [454, 713] width 64 height 15
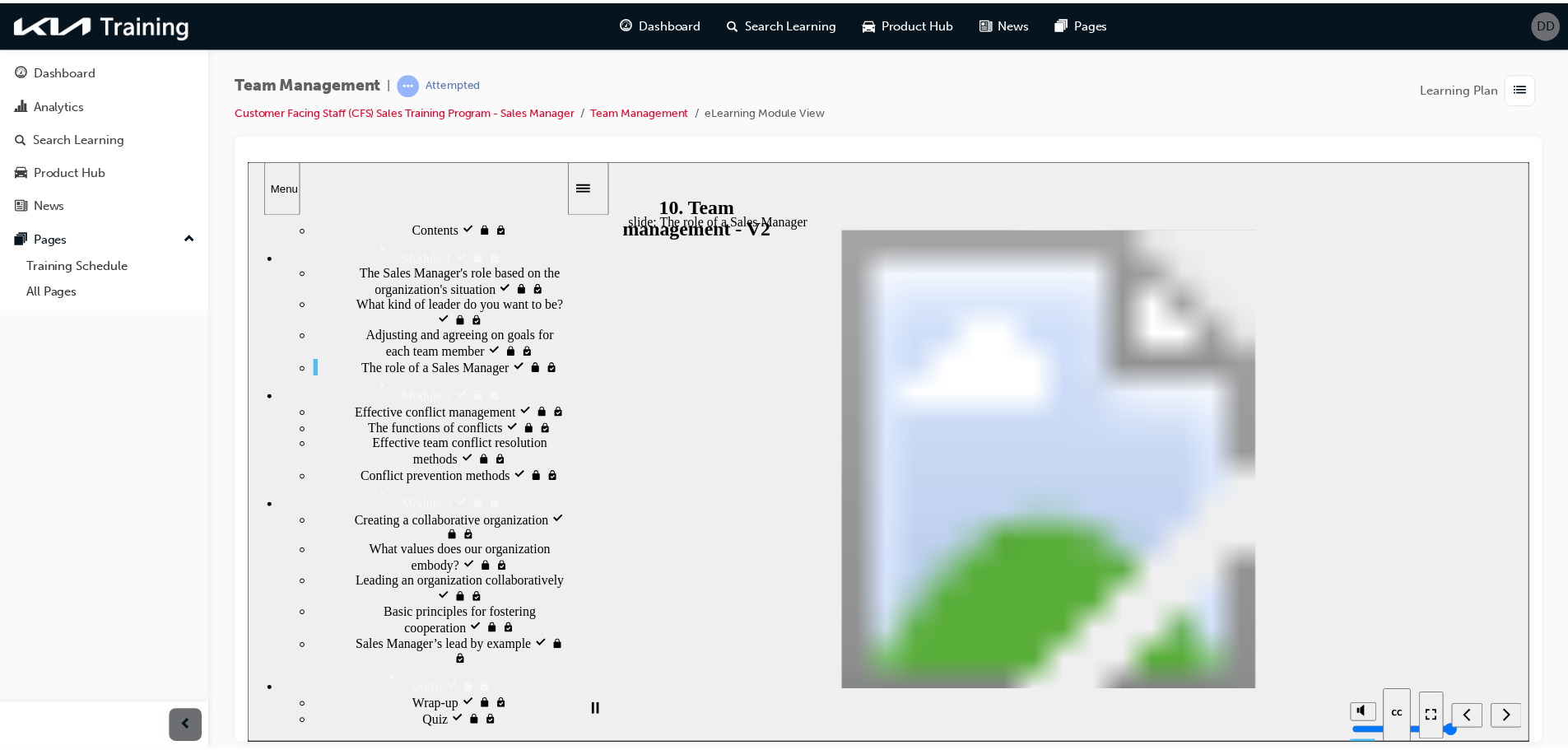
scroll to position [0, 0]
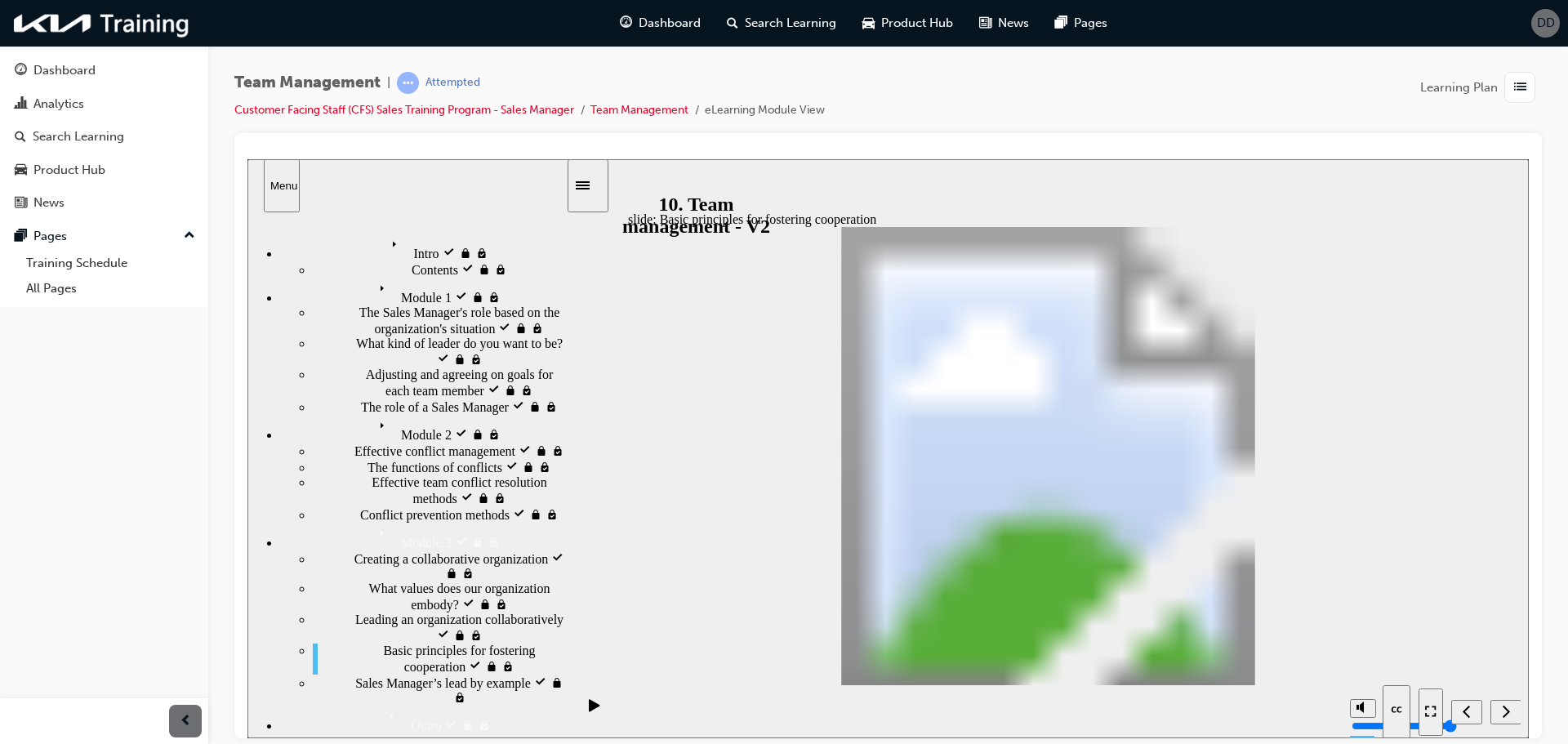
drag, startPoint x: 1187, startPoint y: 615, endPoint x: 1179, endPoint y: 597, distance: 19.7
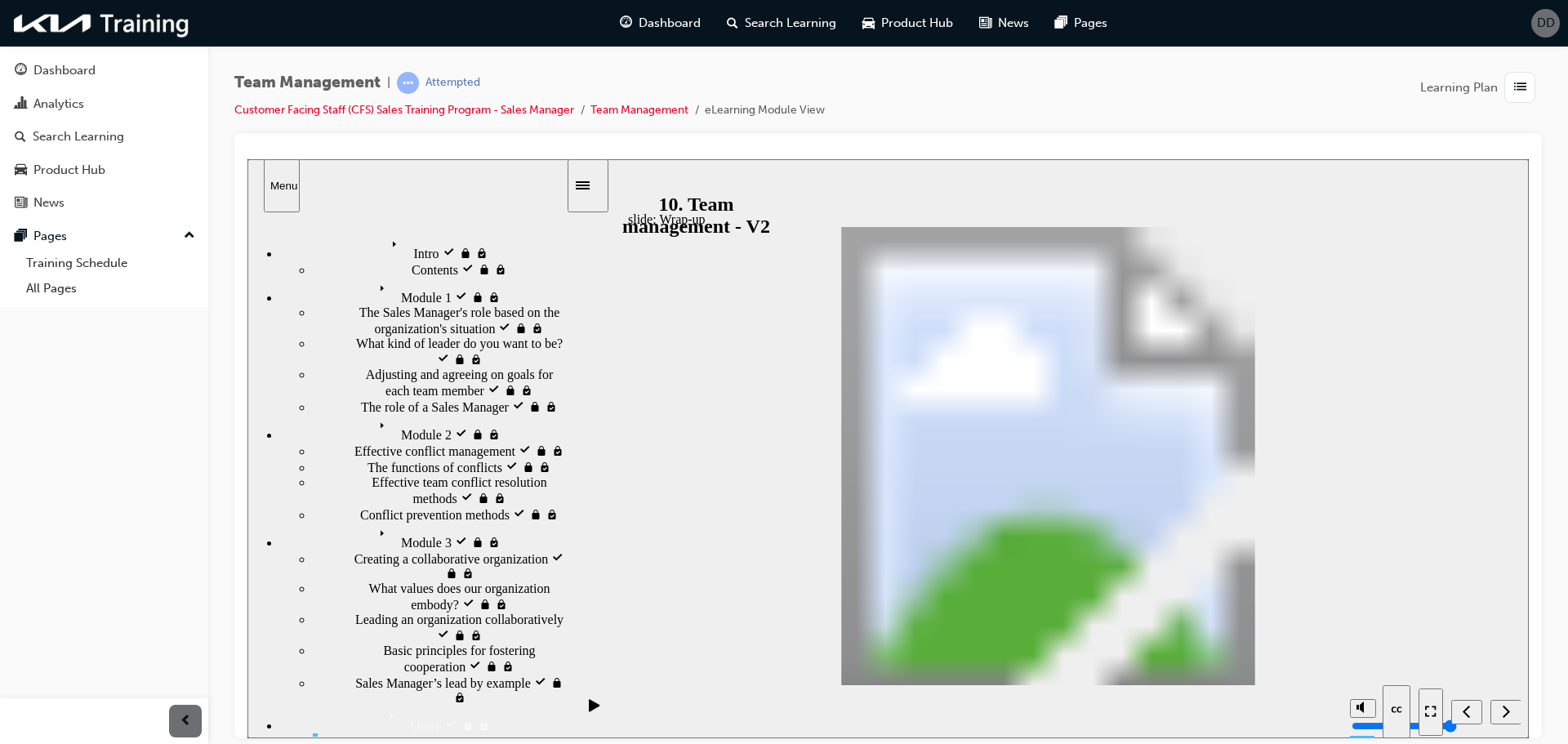
drag, startPoint x: 1396, startPoint y: 538, endPoint x: 814, endPoint y: 415, distance: 594.9
drag, startPoint x: 1348, startPoint y: 476, endPoint x: 1094, endPoint y: 407, distance: 263.2
radio input "true"
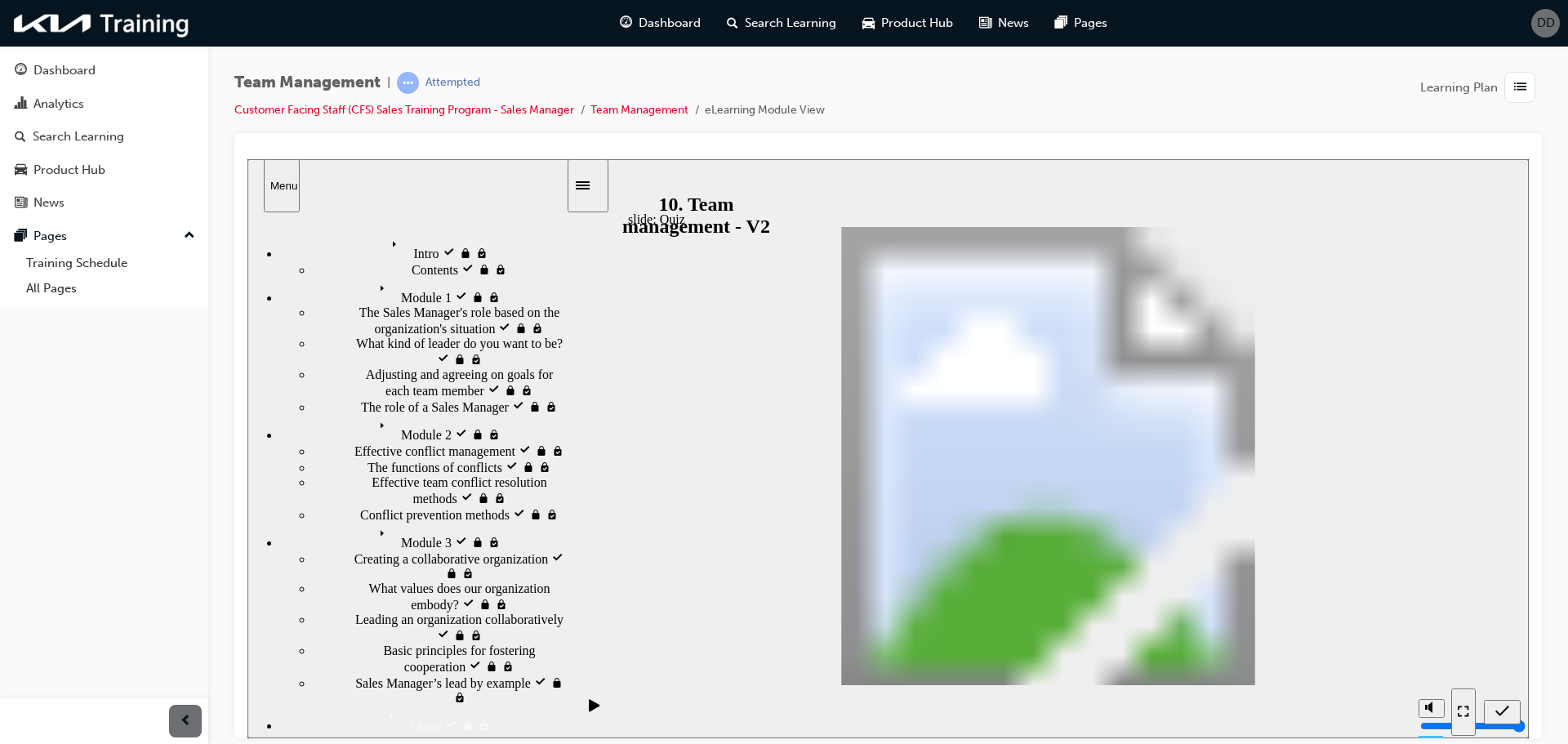
radio input "true"
drag, startPoint x: 1418, startPoint y: 651, endPoint x: 1037, endPoint y: 522, distance: 402.2
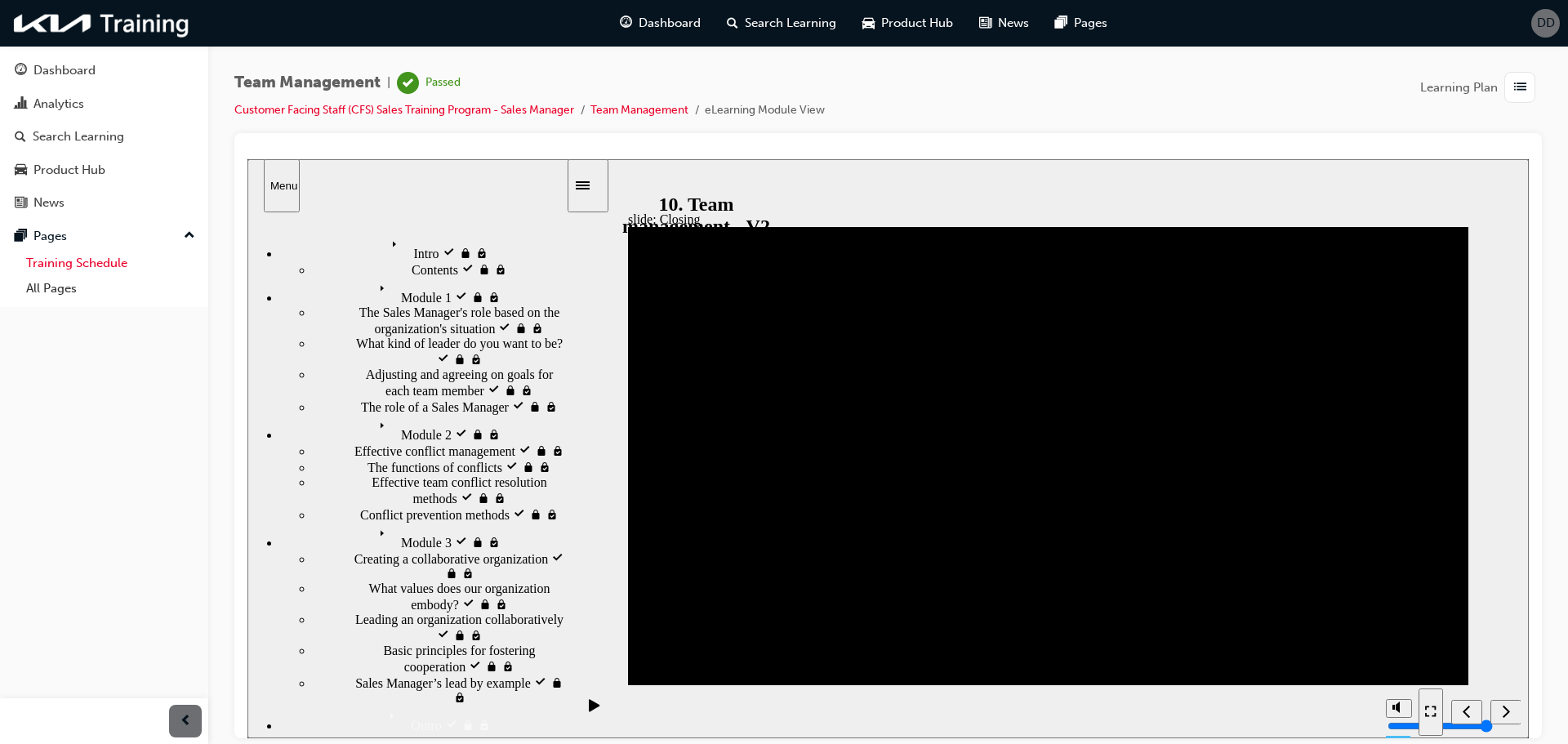
click at [118, 262] on link "Training Schedule" at bounding box center [111, 262] width 182 height 25
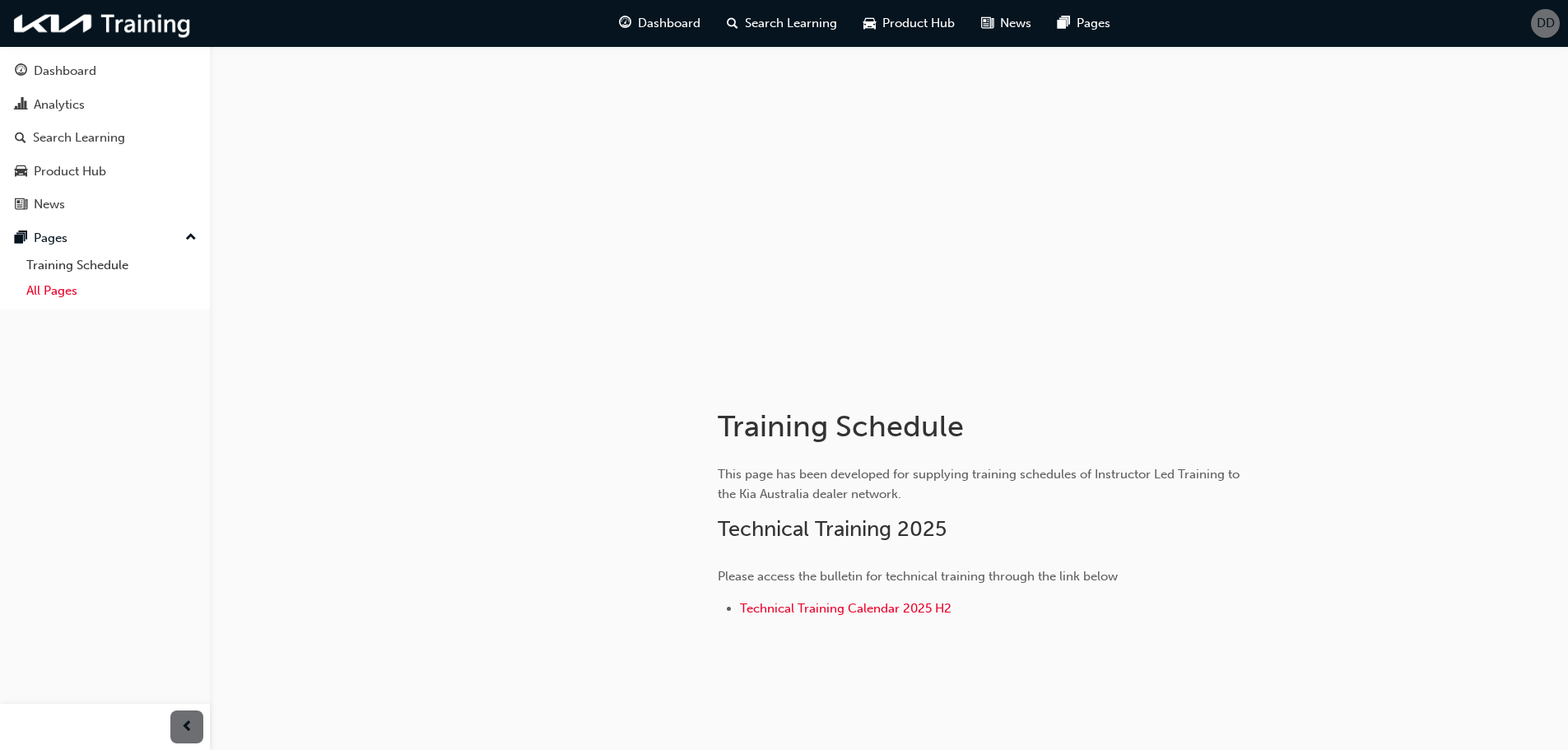
click at [82, 295] on link "All Pages" at bounding box center [112, 290] width 184 height 25
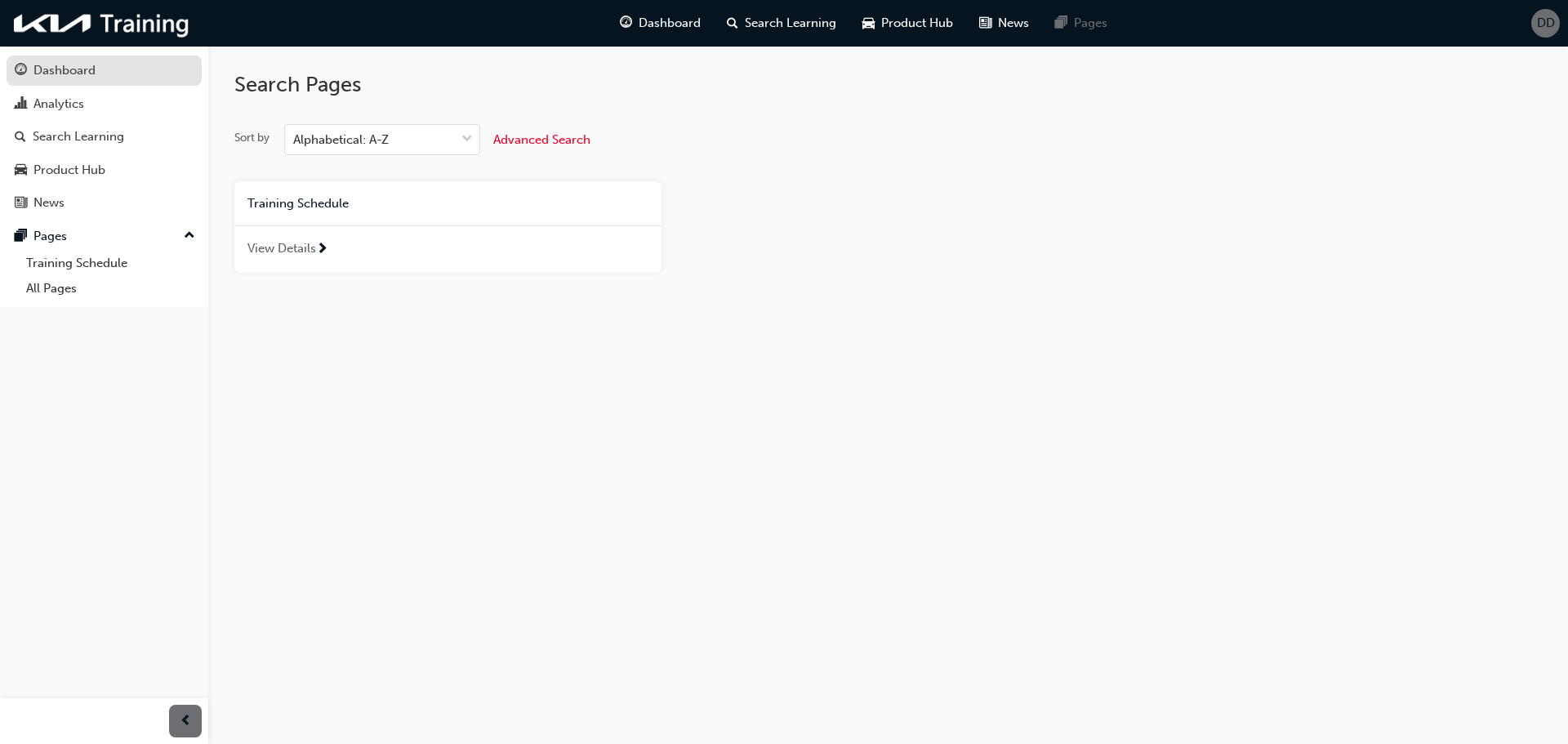
click at [95, 77] on div "Dashboard" at bounding box center [104, 71] width 179 height 21
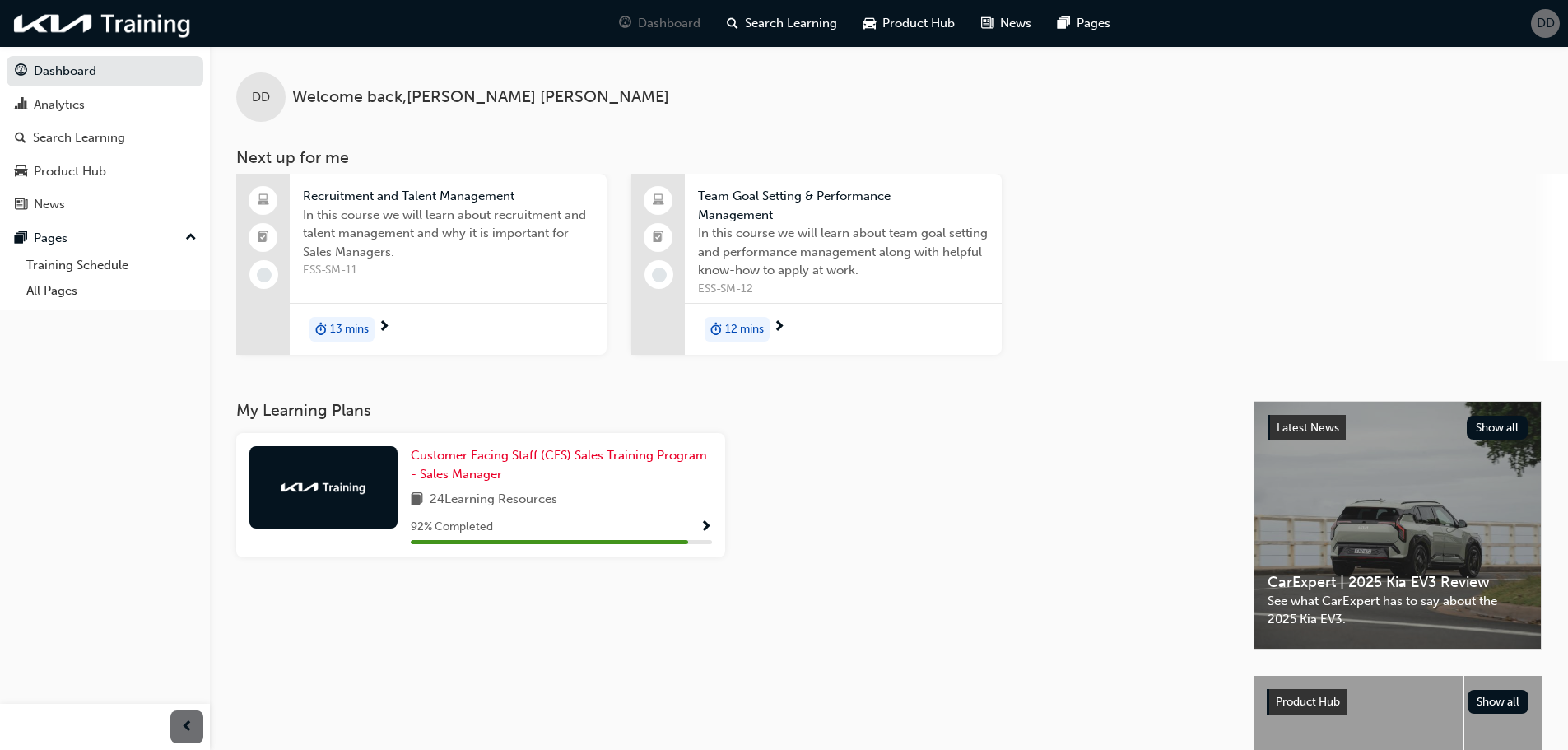
click at [612, 527] on div "92 % Completed" at bounding box center [561, 527] width 301 height 21
click at [711, 527] on span "Show Progress" at bounding box center [706, 527] width 12 height 15
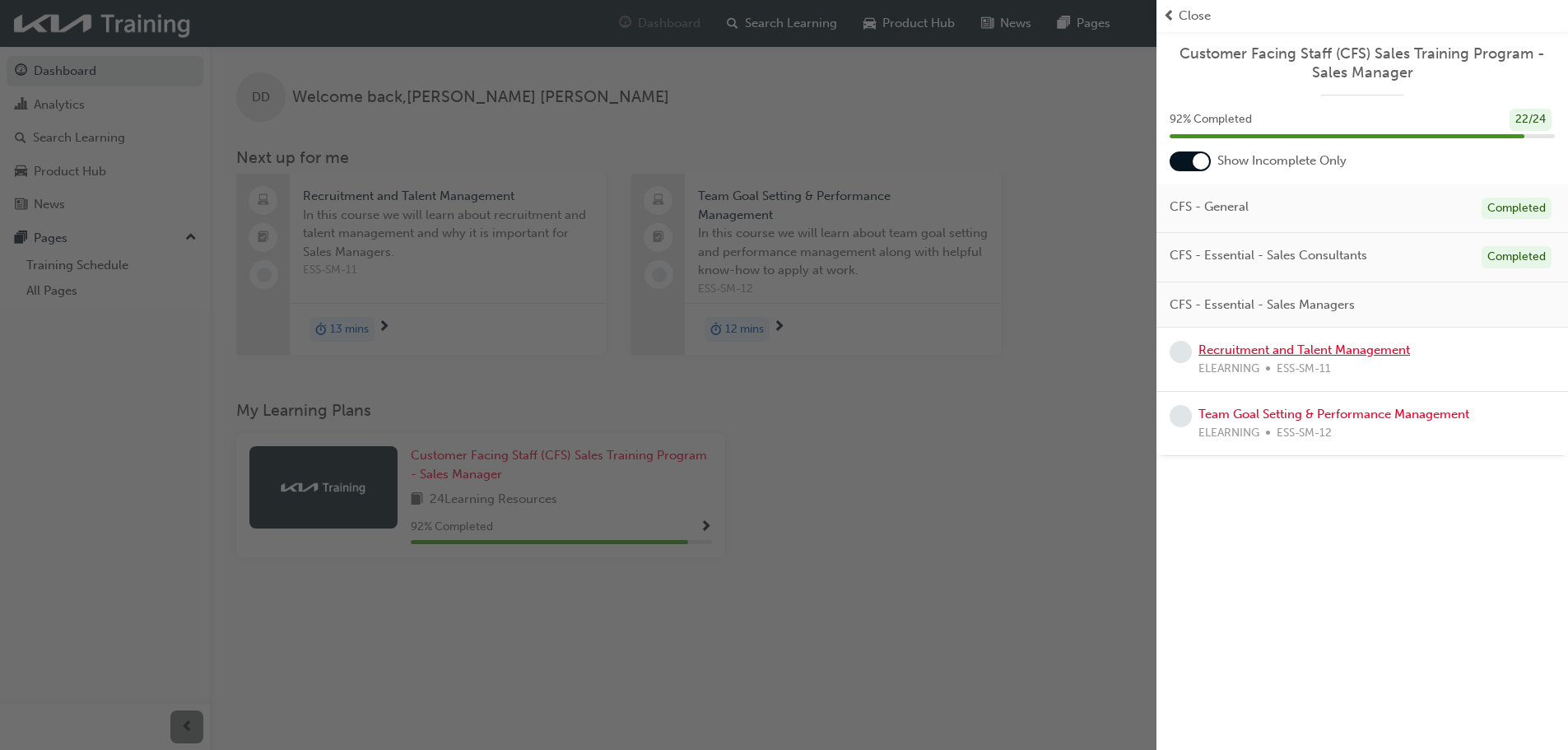
click at [1370, 351] on link "Recruitment and Talent Management" at bounding box center [1304, 349] width 212 height 15
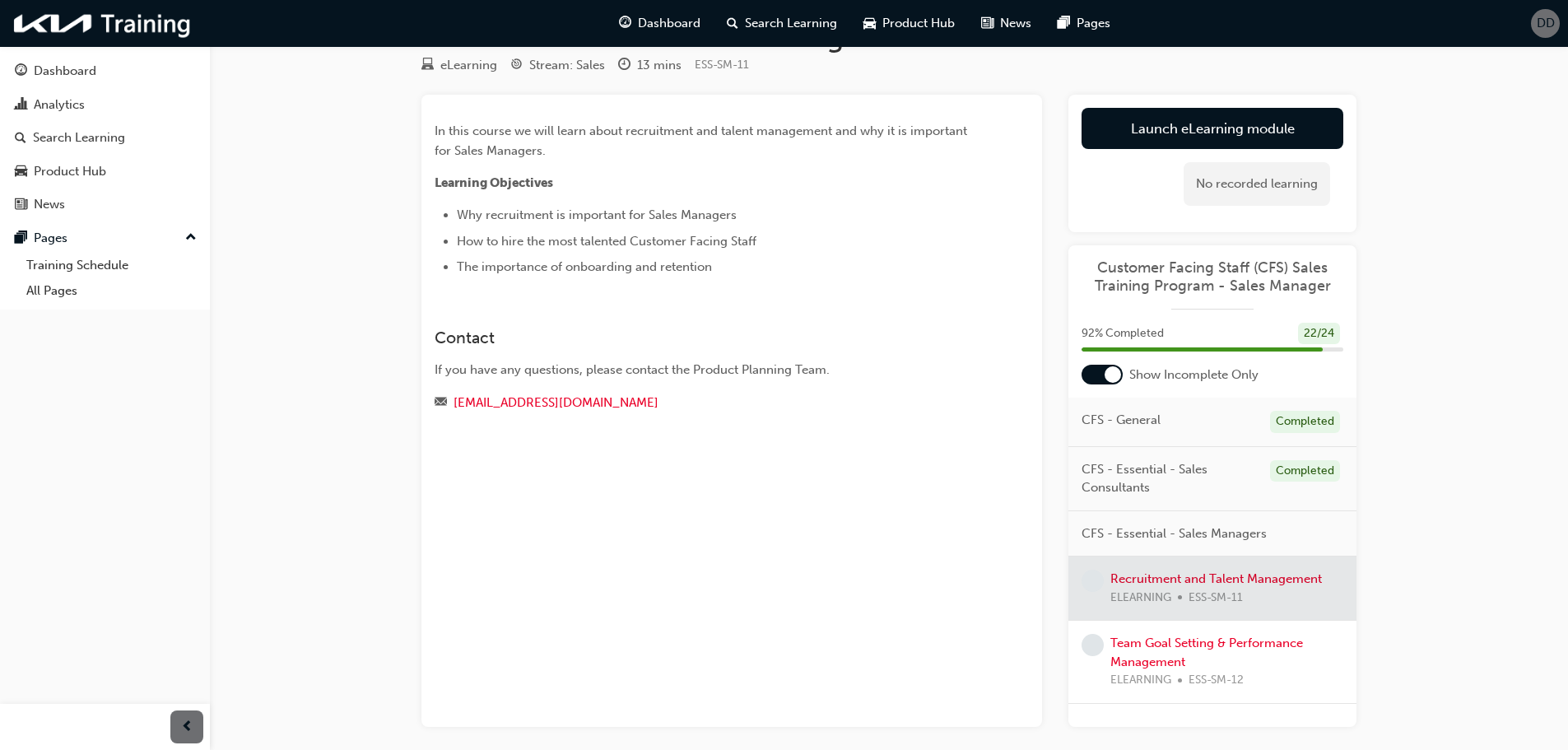
scroll to position [82, 0]
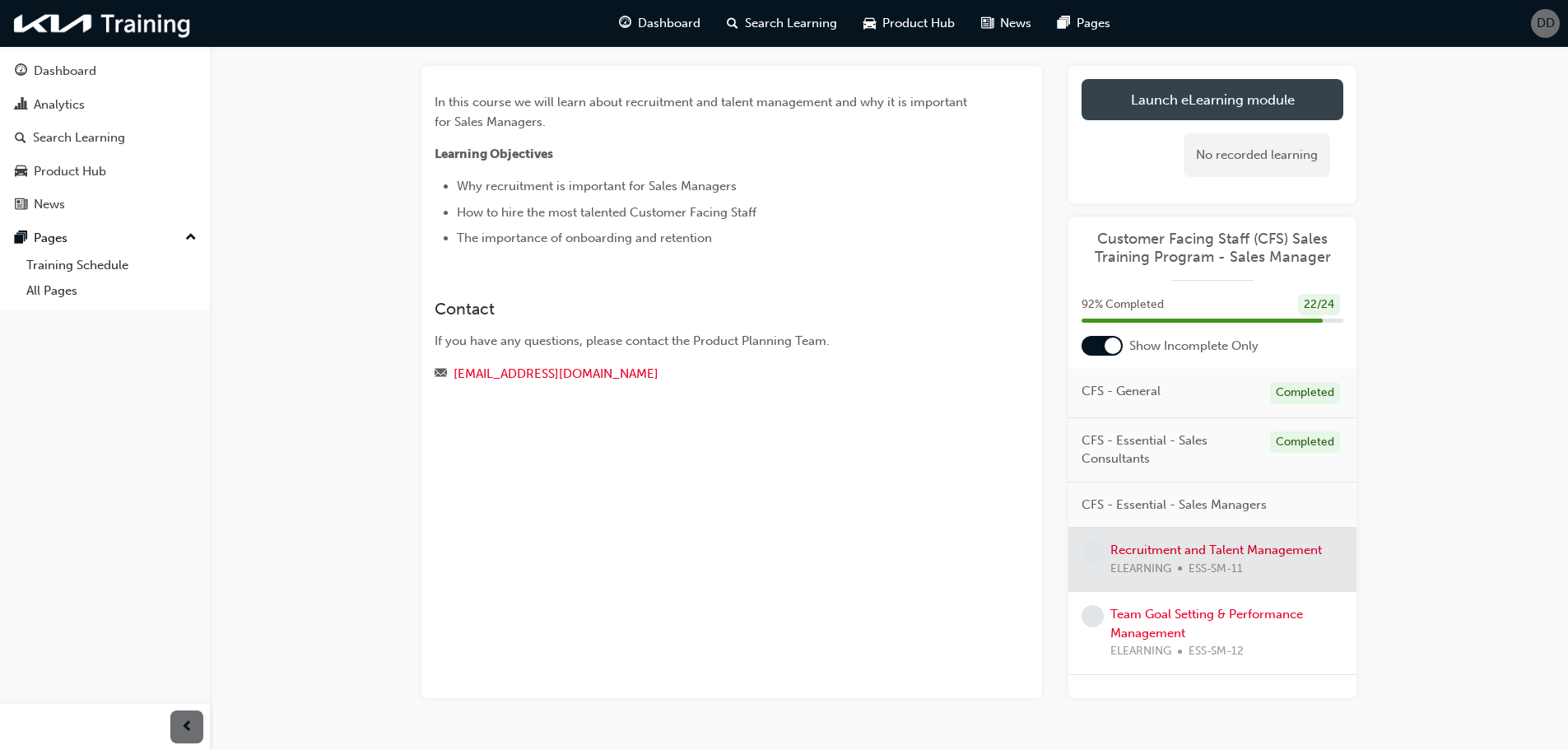
click at [1130, 107] on link "Launch eLearning module" at bounding box center [1212, 99] width 262 height 41
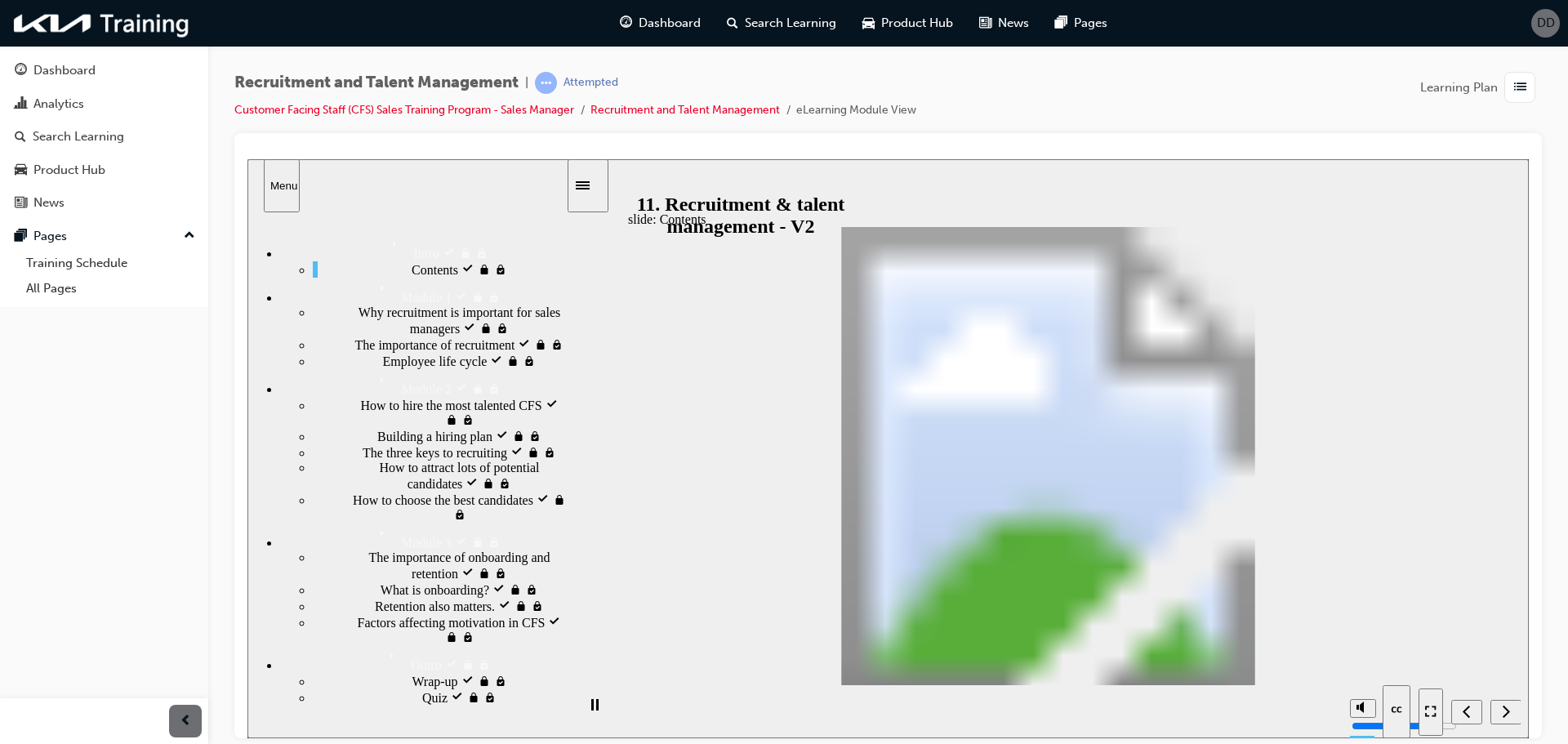
drag, startPoint x: 1359, startPoint y: 641, endPoint x: 1395, endPoint y: 509, distance: 136.8
type input "10"
click at [1374, 657] on input "volume" at bounding box center [1404, 663] width 105 height 13
